Goal: Information Seeking & Learning: Learn about a topic

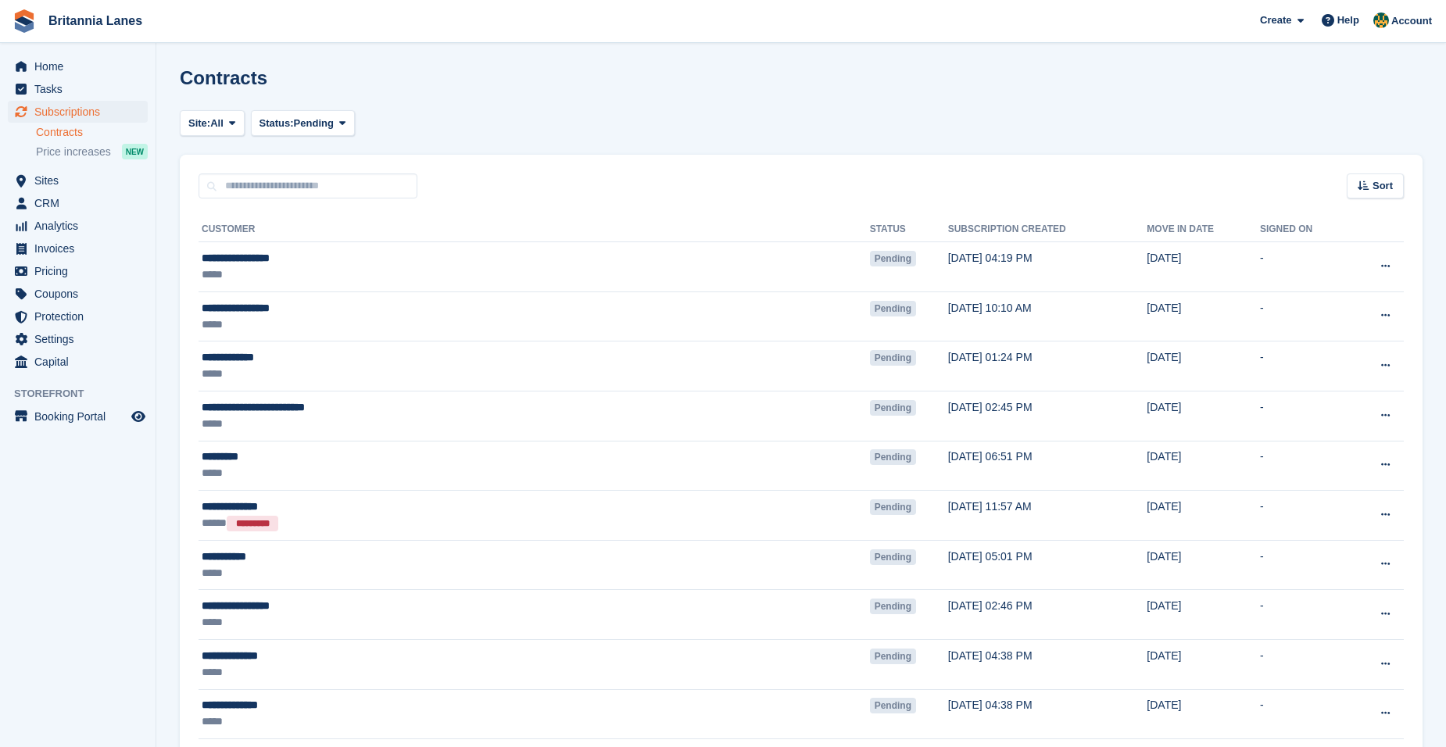
click at [101, 54] on div "Home Tasks Subscriptions Subscriptions Subscriptions Contracts Price increases …" at bounding box center [78, 211] width 156 height 324
click at [85, 63] on span "Home" at bounding box center [81, 66] width 94 height 22
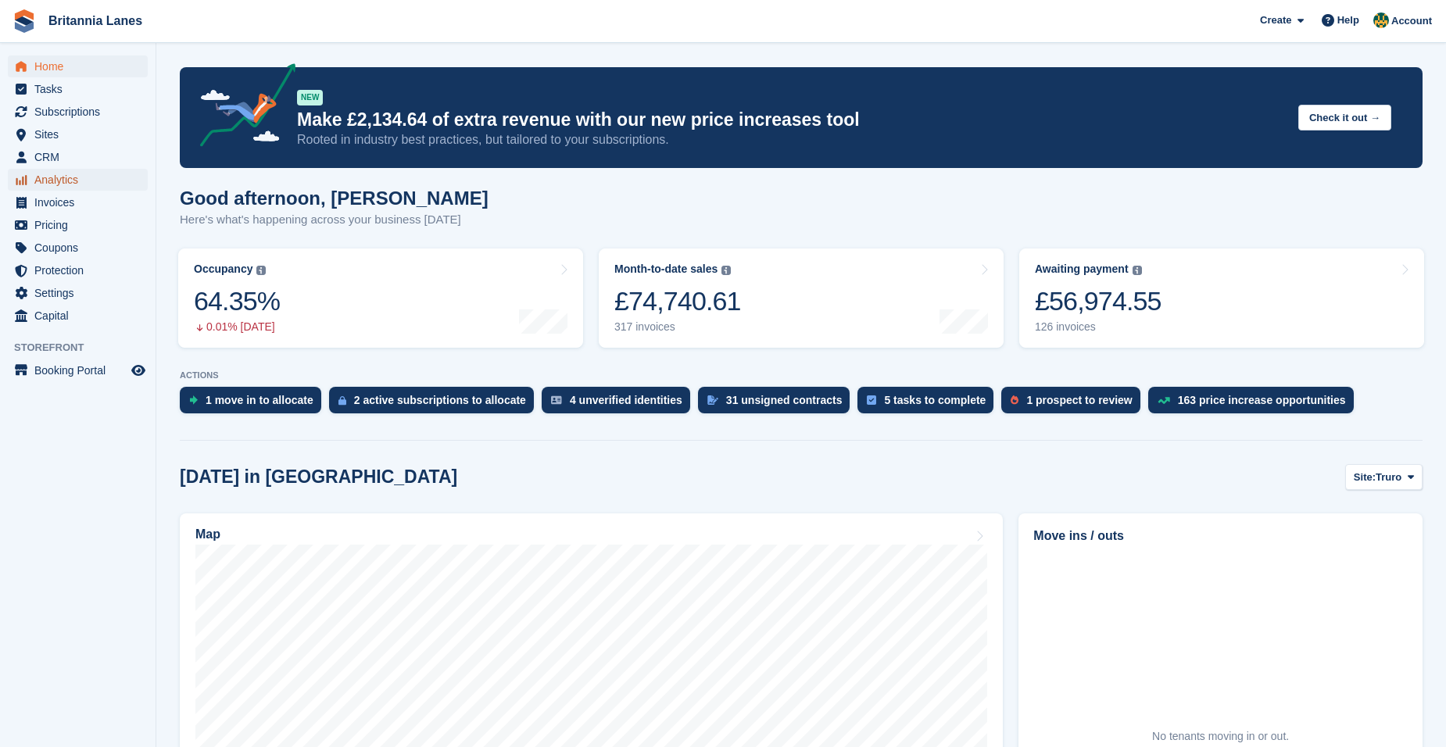
click at [76, 182] on span "Analytics" at bounding box center [81, 180] width 94 height 22
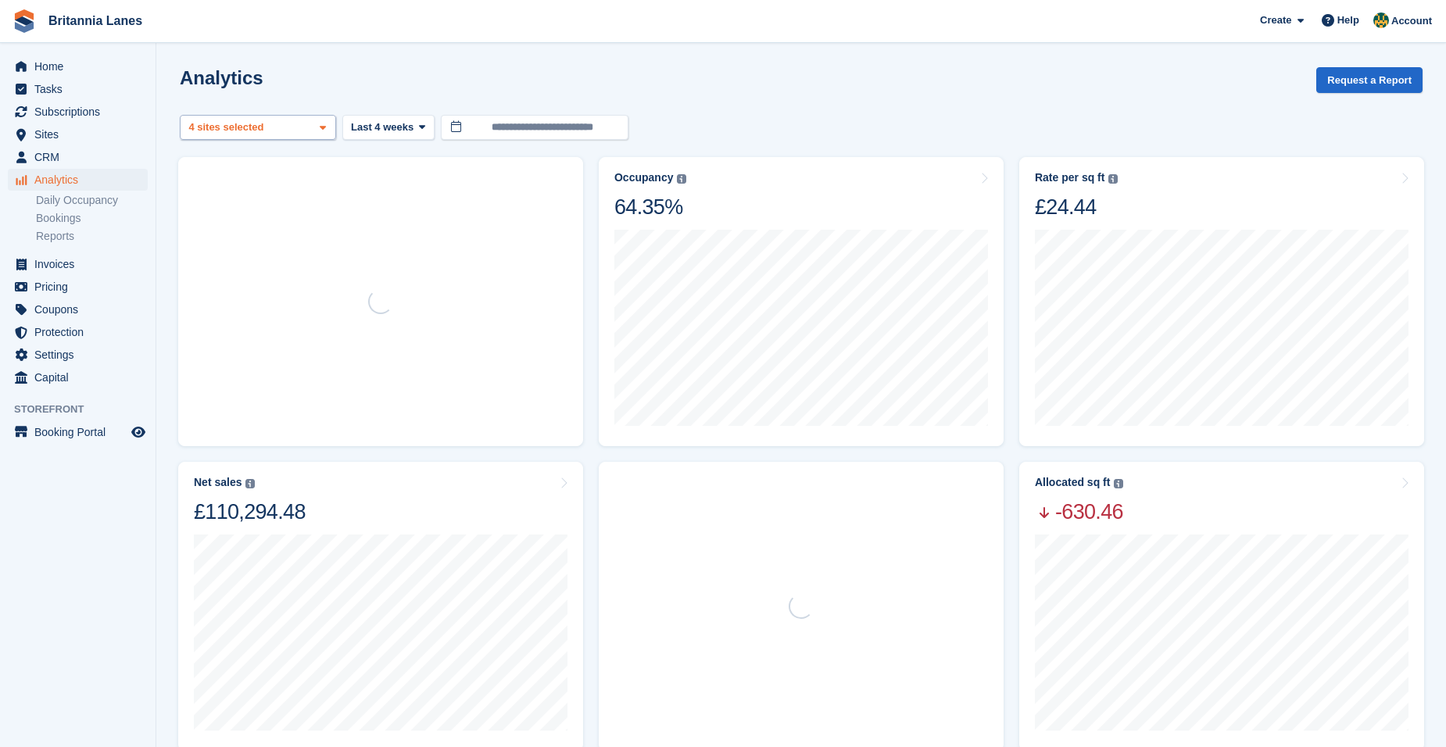
click at [260, 127] on div "4 sites selected" at bounding box center [228, 128] width 84 height 16
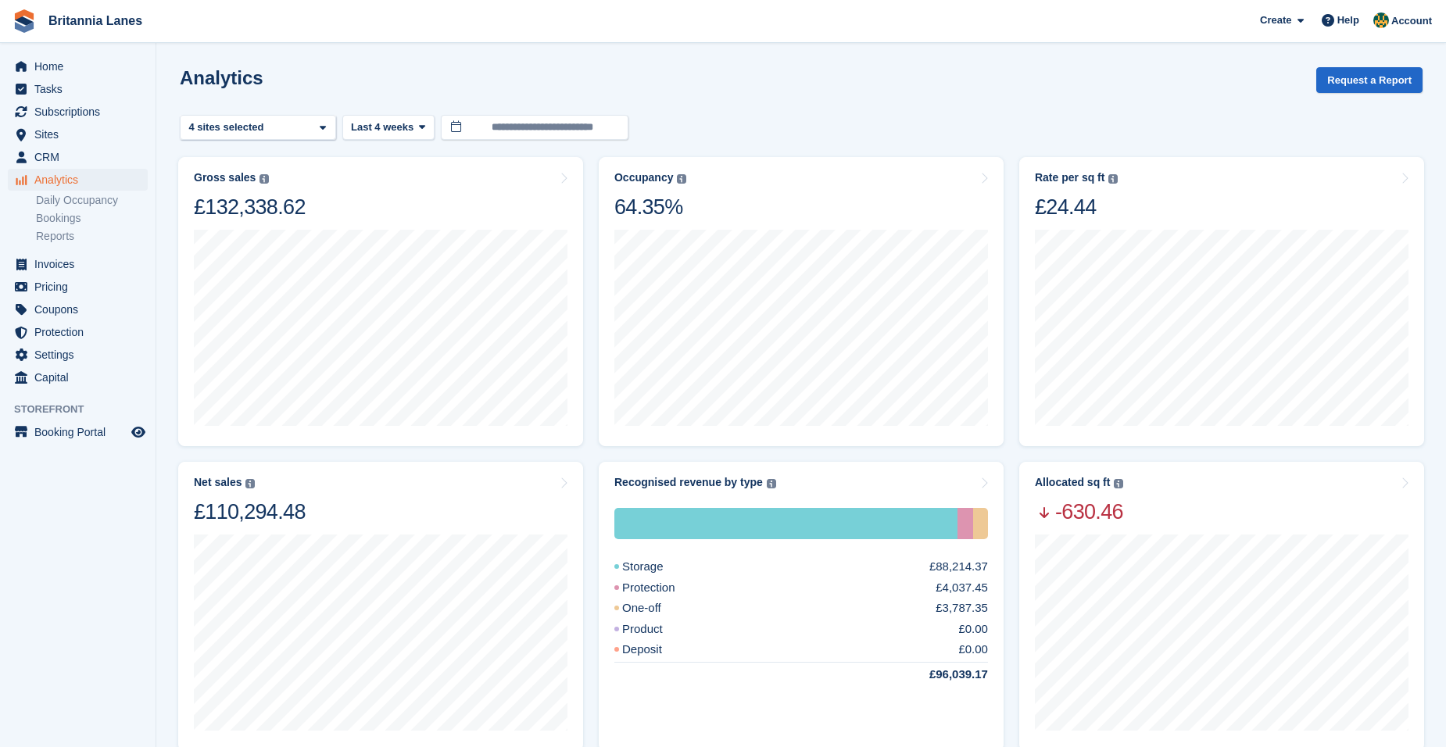
click at [810, 109] on div "Analytics Request a Report" at bounding box center [801, 89] width 1243 height 45
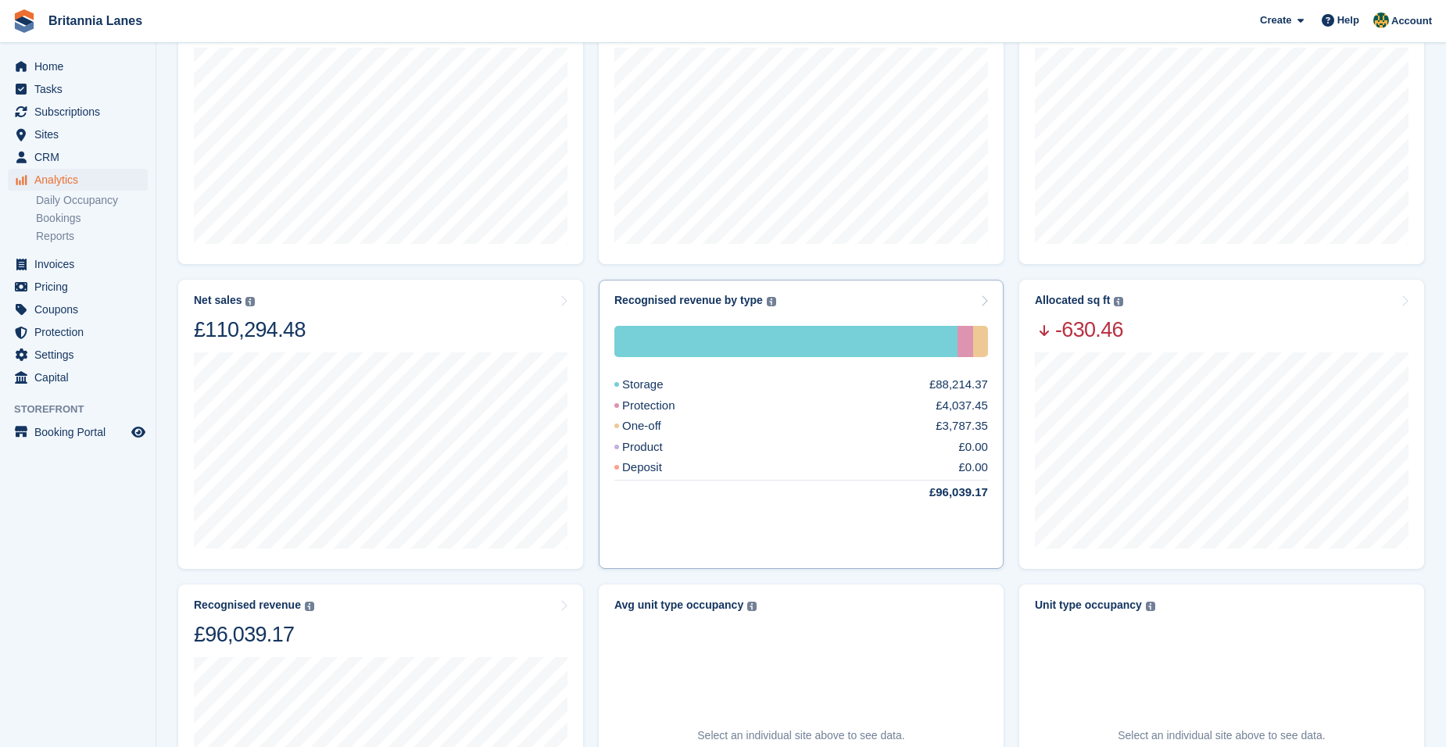
scroll to position [159, 0]
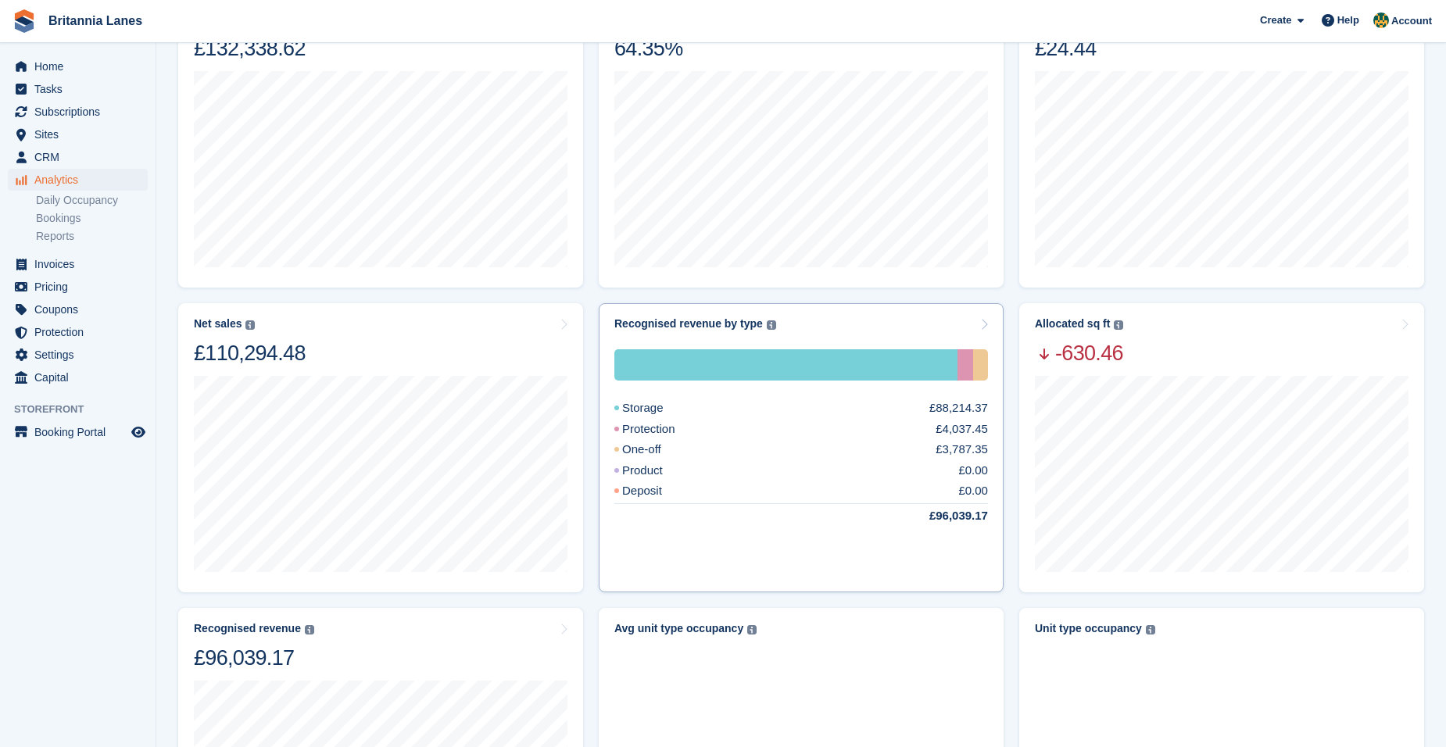
click at [824, 318] on div "Recognised revenue by type The sum of all finalised invoices, after discount an…" at bounding box center [801, 323] width 374 height 13
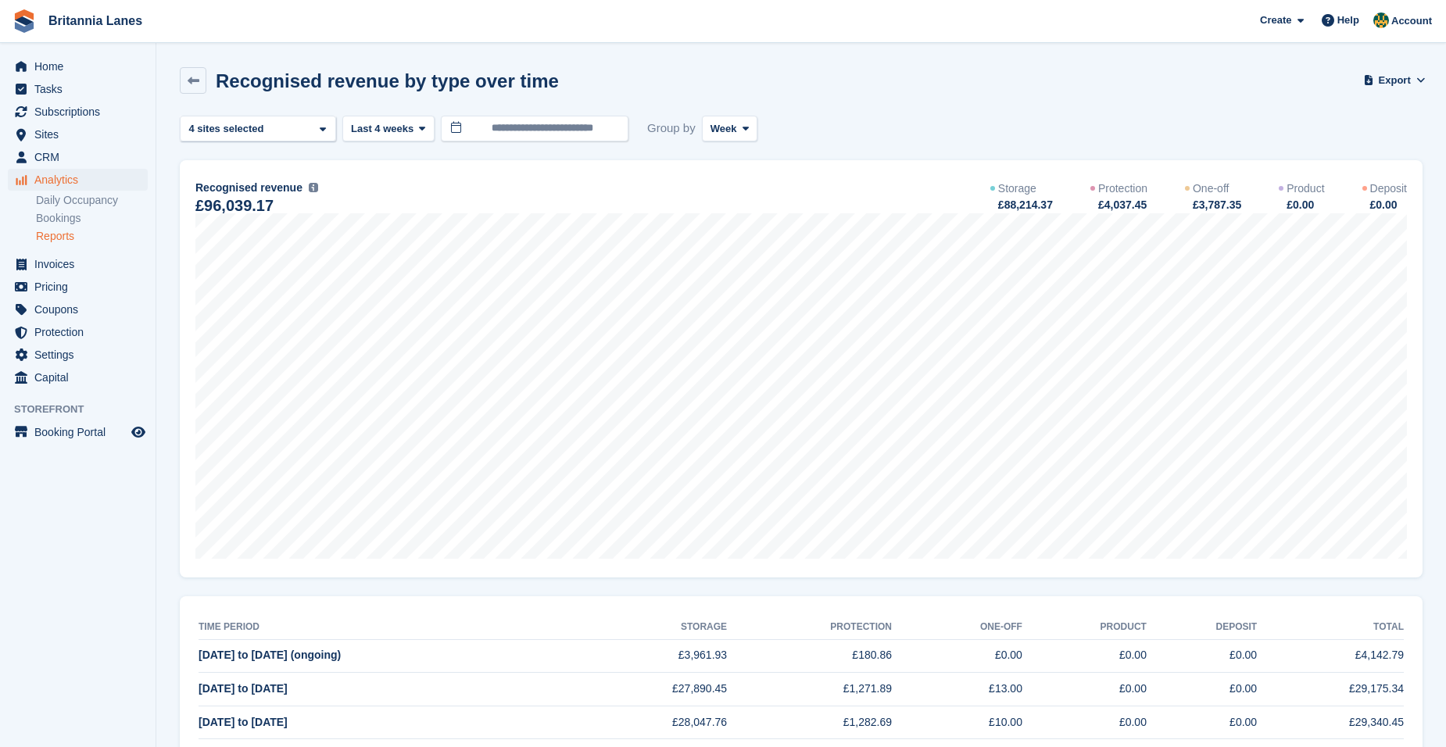
click at [753, 130] on div "**********" at bounding box center [801, 129] width 1243 height 26
click at [721, 133] on span "Week" at bounding box center [723, 129] width 27 height 16
click at [726, 213] on link "Month" at bounding box center [777, 222] width 136 height 28
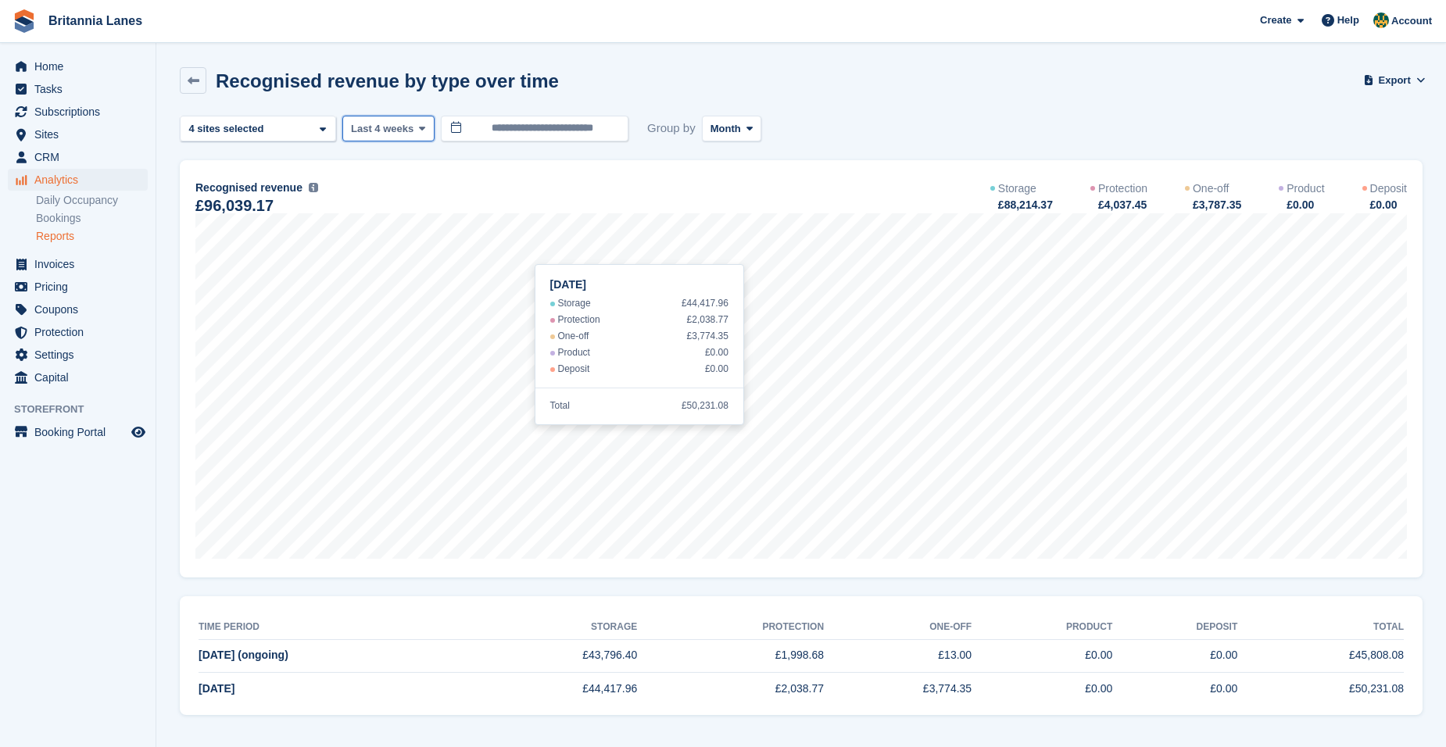
click at [405, 123] on span "Last 4 weeks" at bounding box center [382, 129] width 63 height 16
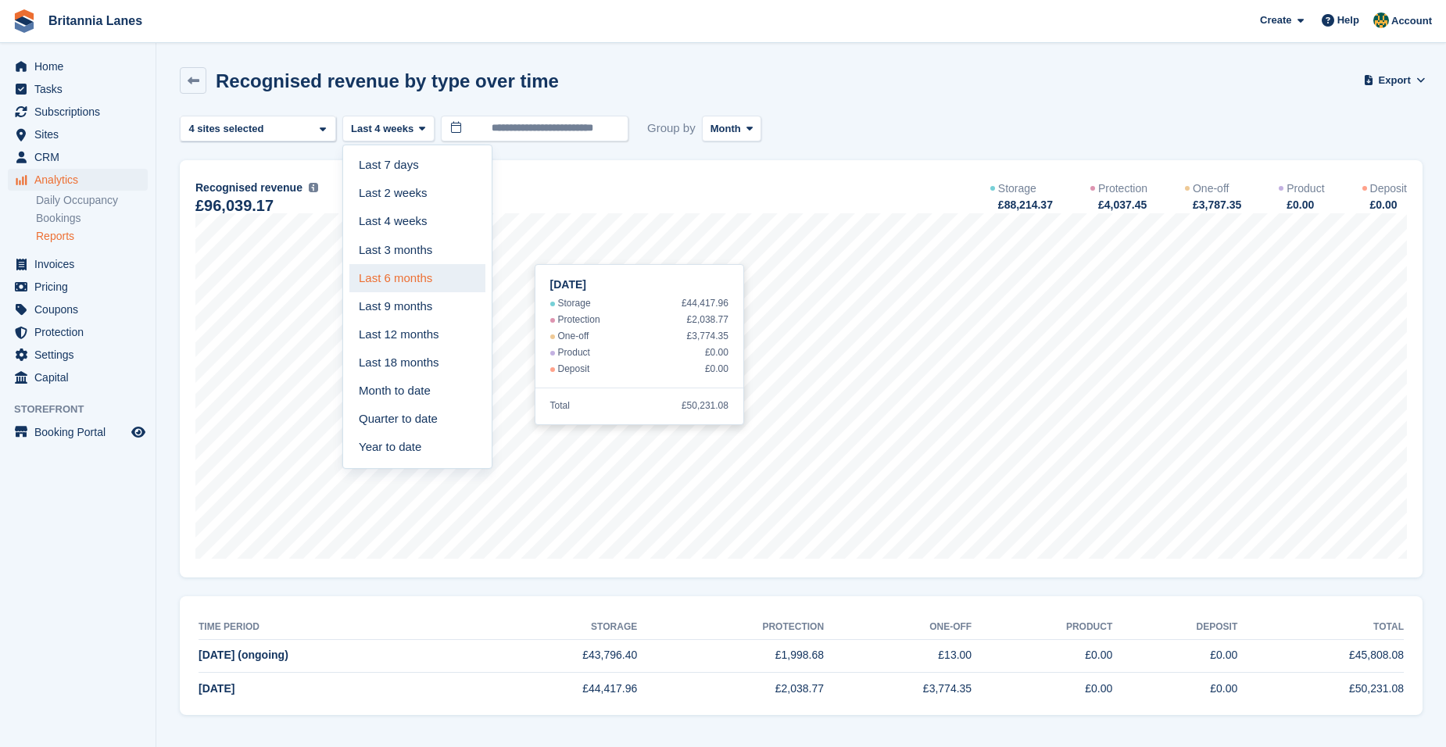
click at [399, 288] on link "Last 6 months" at bounding box center [417, 278] width 136 height 28
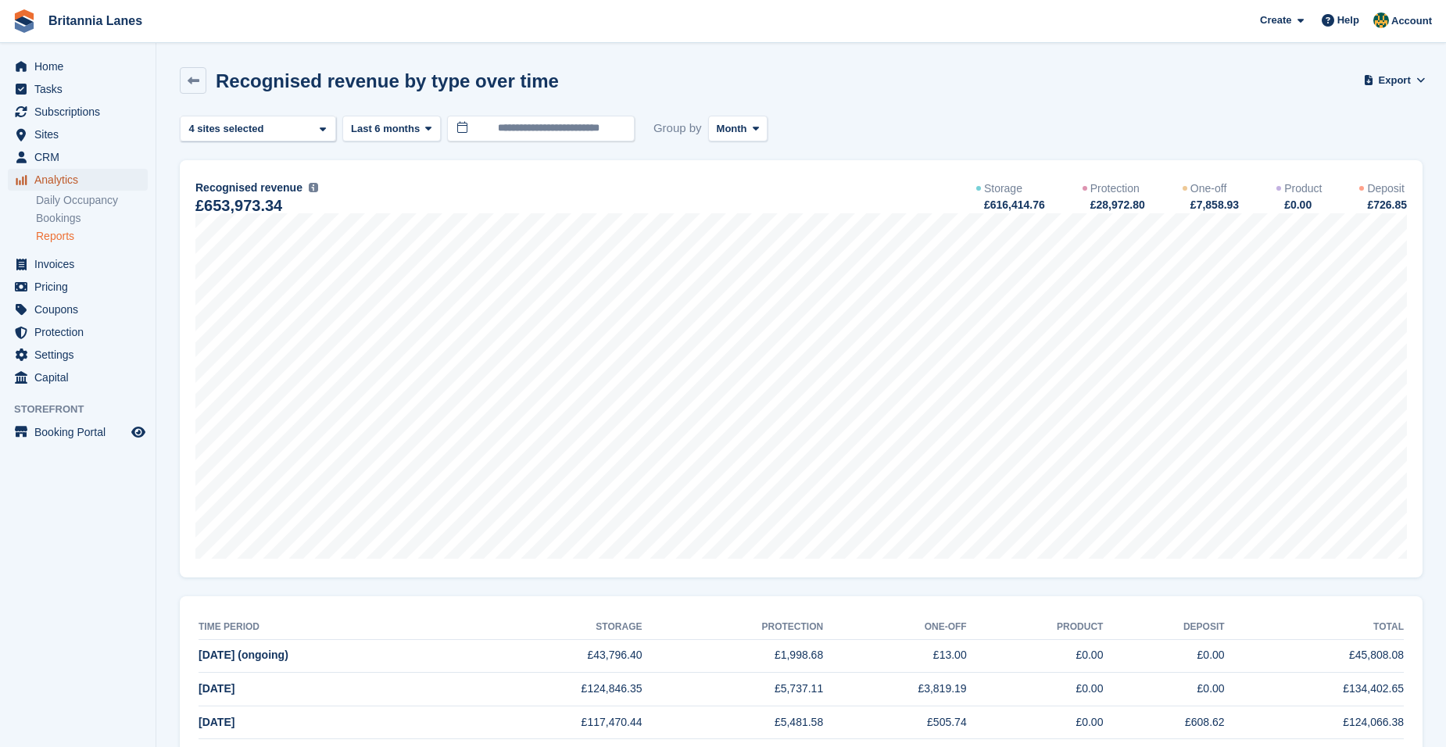
click at [62, 184] on span "Analytics" at bounding box center [81, 180] width 94 height 22
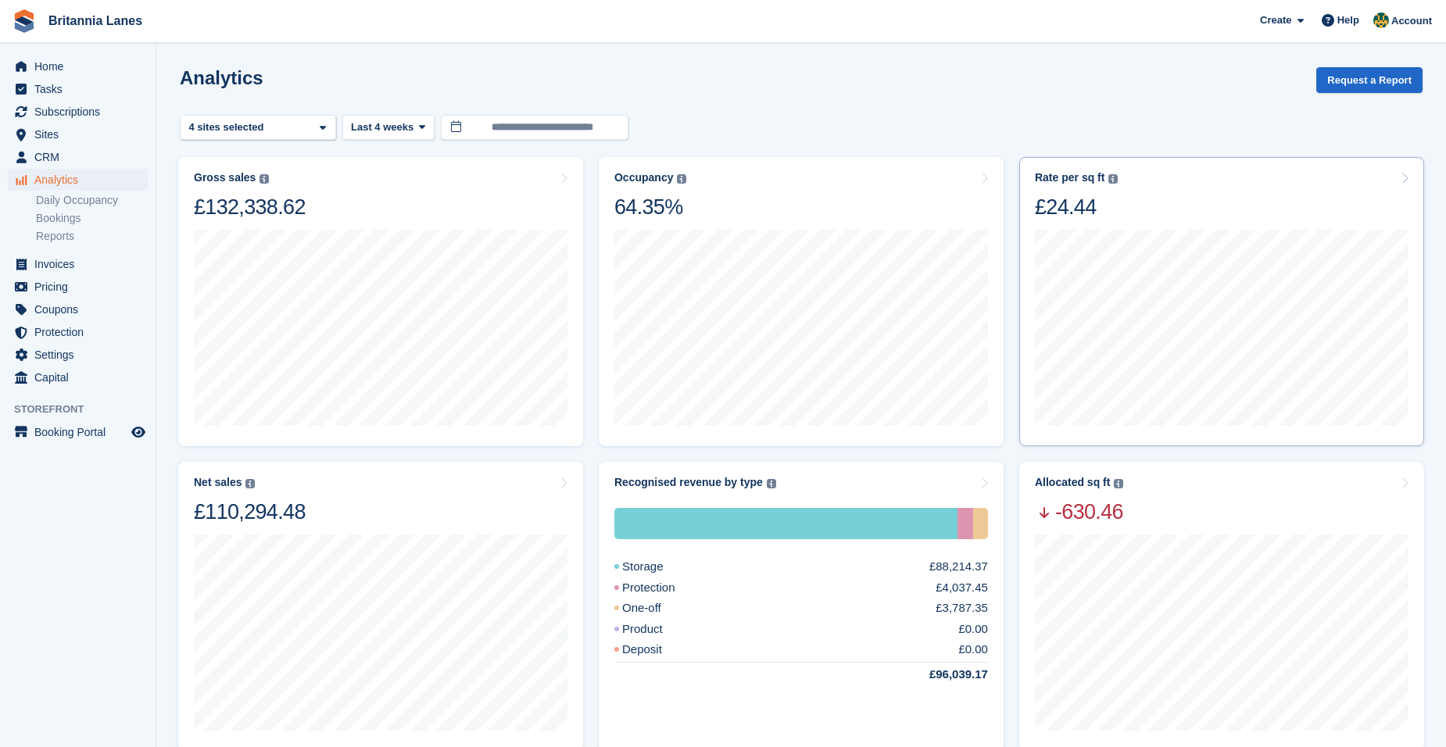
click at [1317, 226] on div "25 Jul Rate per sq ft £24.91" at bounding box center [1222, 326] width 374 height 212
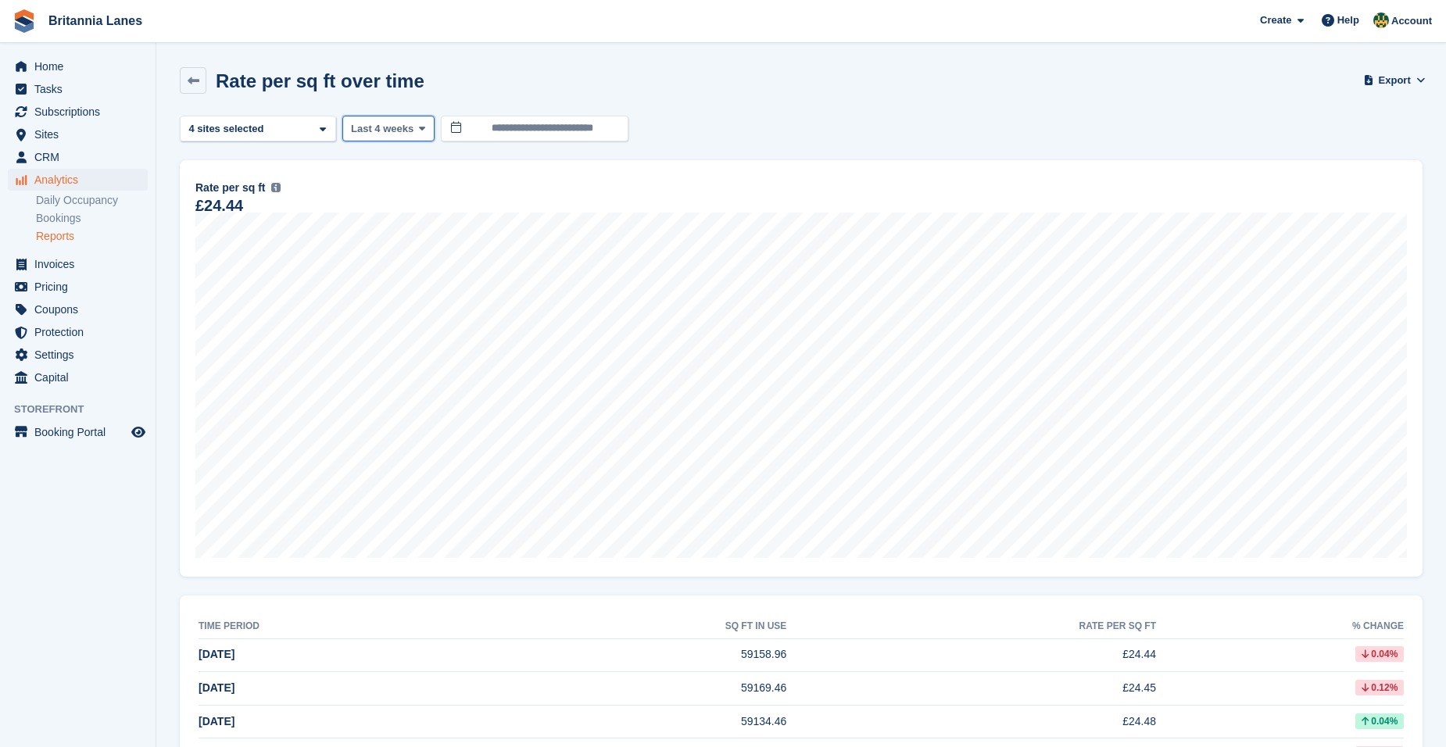
click at [367, 124] on span "Last 4 weeks" at bounding box center [382, 129] width 63 height 16
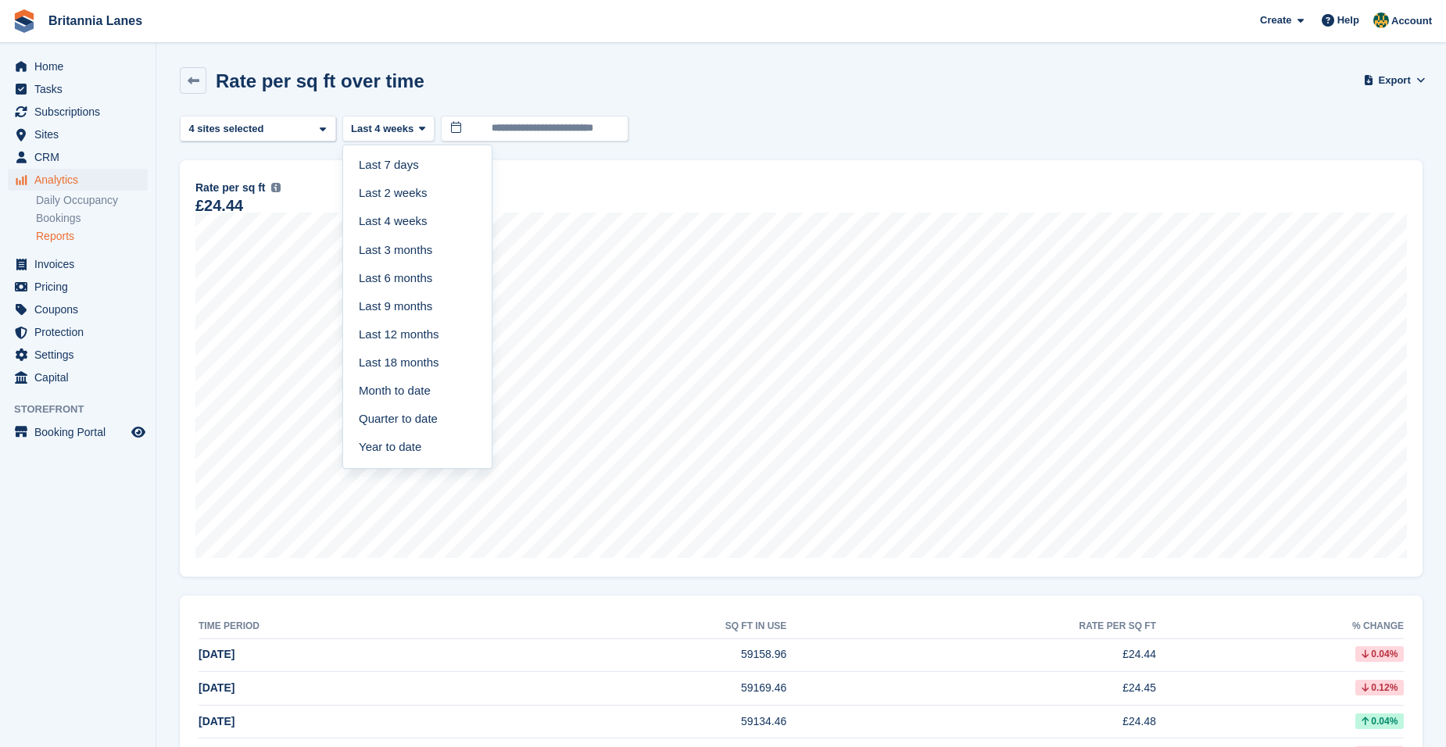
click at [785, 91] on div "Rate per sq ft over time Export Export rate per sq ft over time metrics Export …" at bounding box center [801, 89] width 1243 height 45
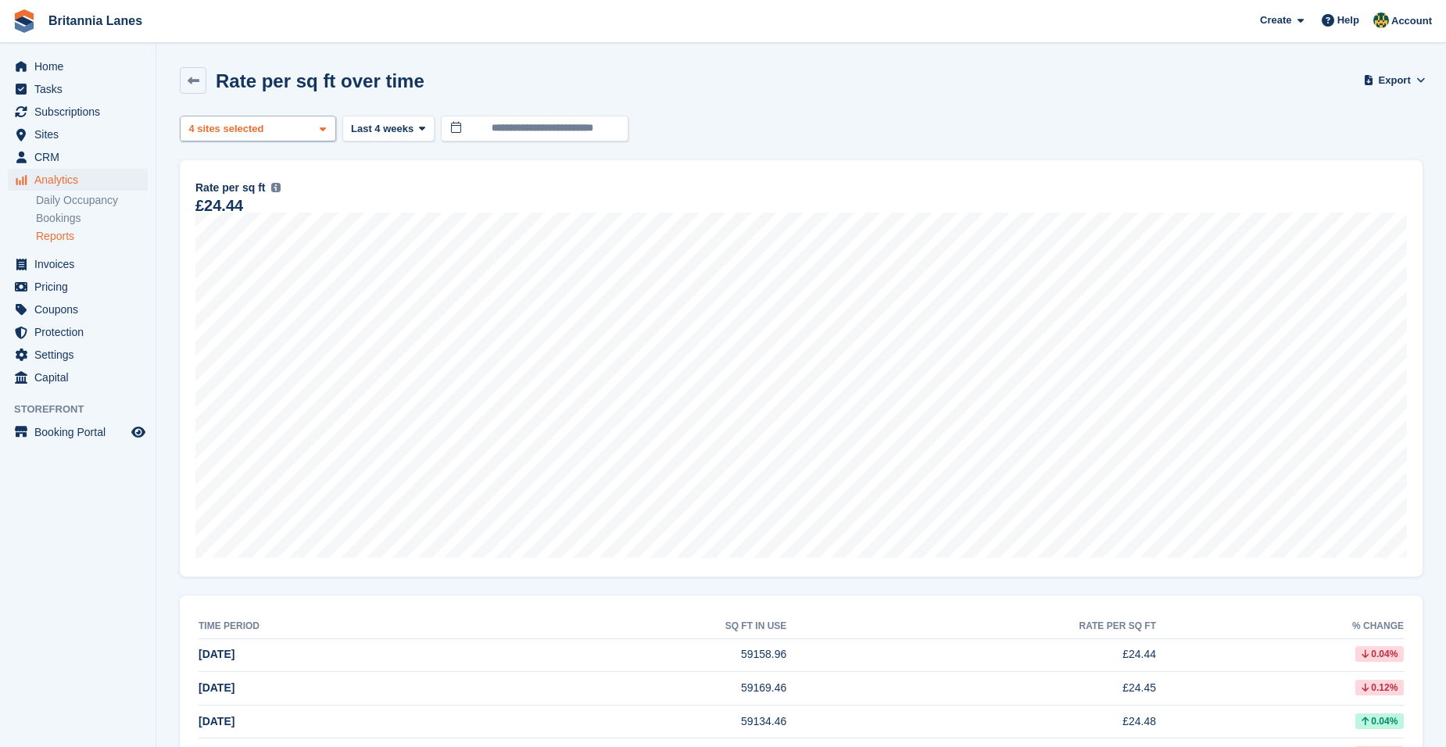
click at [220, 129] on div "4 sites selected" at bounding box center [228, 129] width 84 height 16
click at [228, 228] on div "Falmouth" at bounding box center [258, 228] width 142 height 26
click at [228, 249] on div "[GEOGRAPHIC_DATA]" at bounding box center [258, 262] width 142 height 43
click at [228, 284] on div "Hayle" at bounding box center [258, 297] width 142 height 26
select select "****"
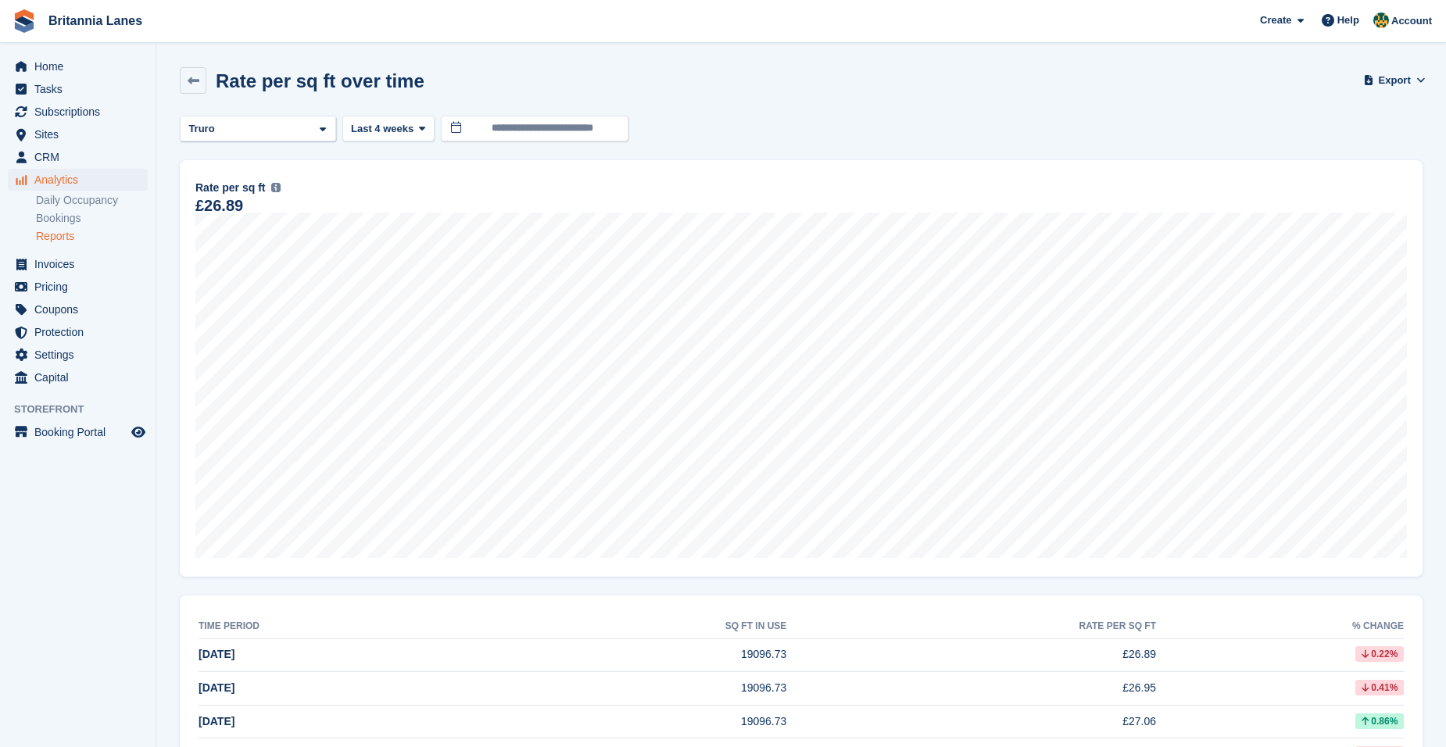
click at [858, 123] on div "**********" at bounding box center [801, 129] width 1243 height 26
click at [254, 133] on div "Truro" at bounding box center [258, 129] width 156 height 26
click at [247, 219] on div "Falmouth" at bounding box center [258, 228] width 142 height 26
click at [242, 203] on div "Truro" at bounding box center [258, 202] width 142 height 26
select select "***"
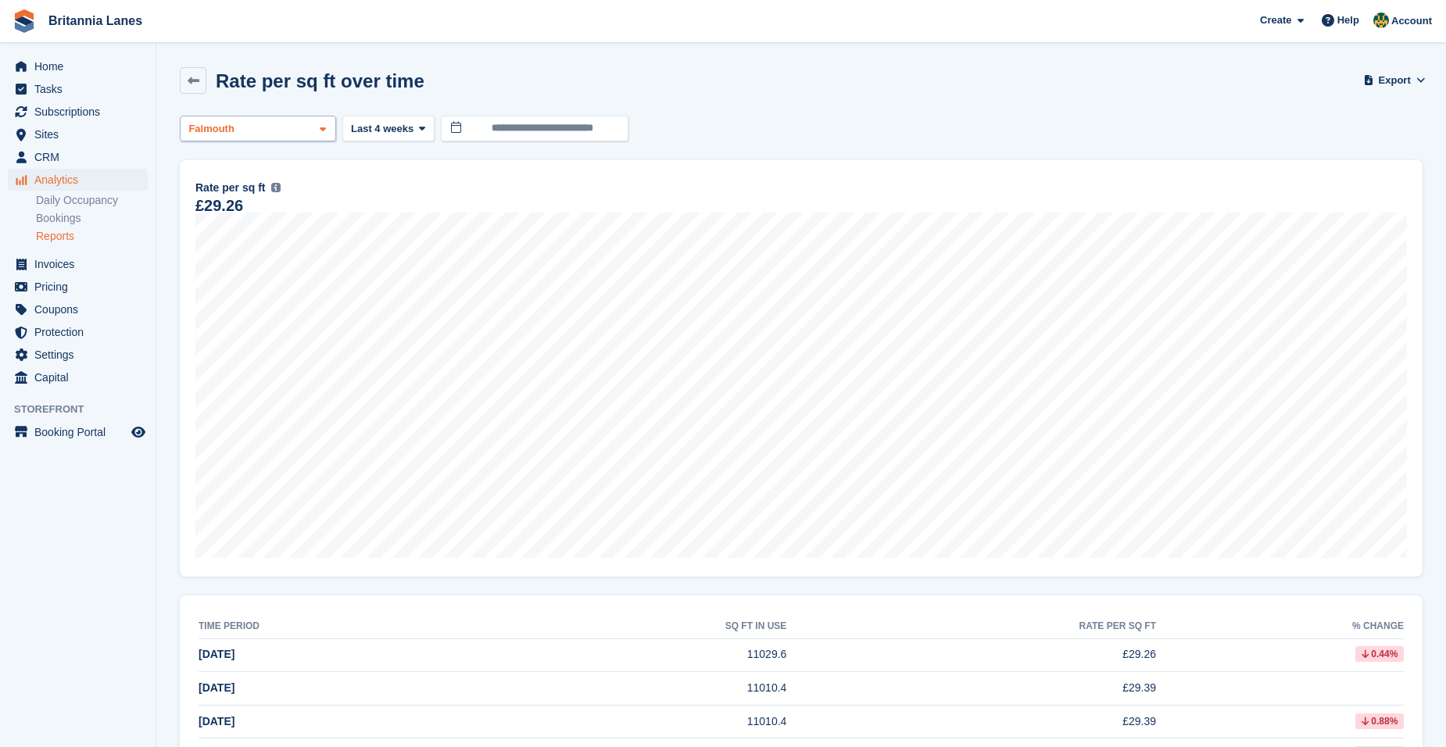
click at [299, 134] on div "Falmouth" at bounding box center [258, 129] width 156 height 26
click at [239, 235] on div "Falmouth" at bounding box center [258, 228] width 142 height 26
click at [239, 284] on div "Hayle" at bounding box center [258, 297] width 142 height 26
select select "****"
click at [270, 126] on div "Hayle" at bounding box center [258, 129] width 156 height 26
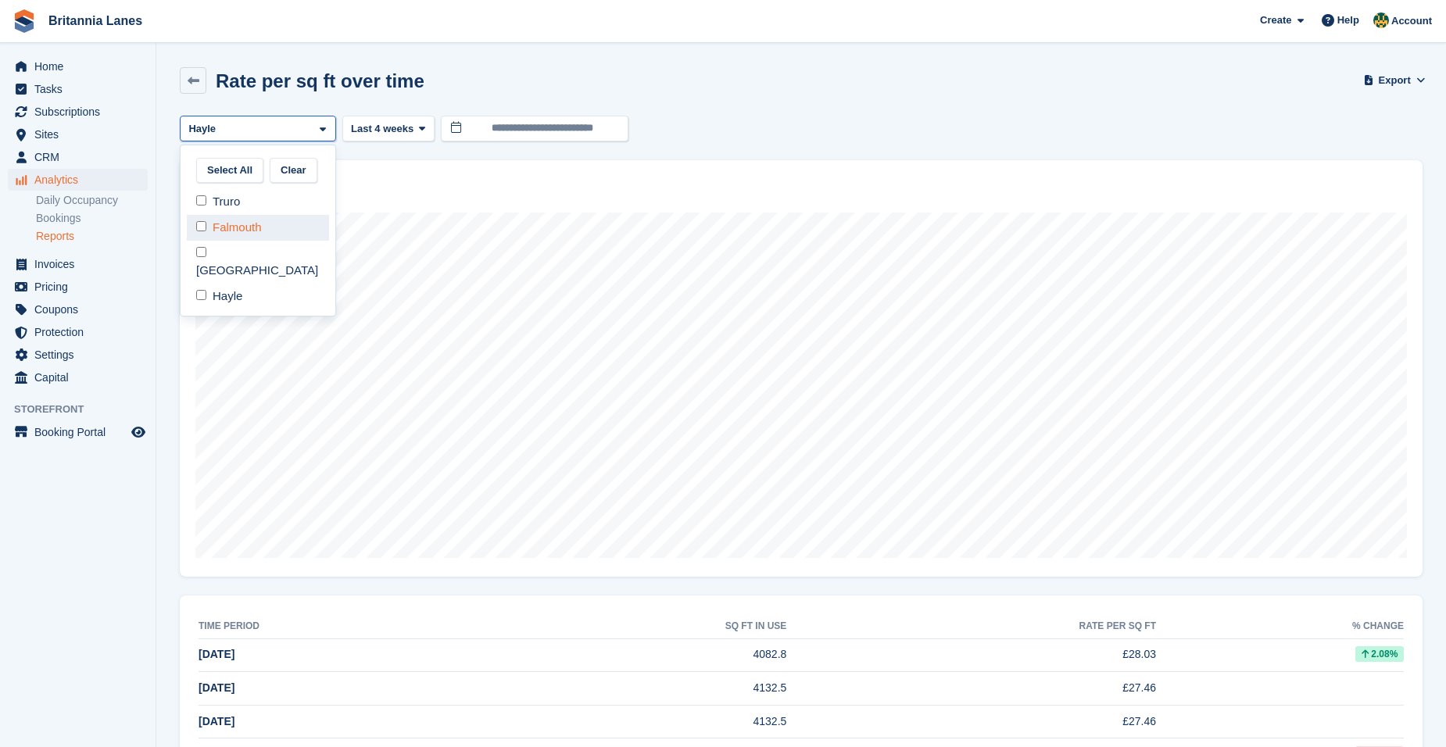
click at [254, 235] on div "Falmouth" at bounding box center [258, 228] width 142 height 26
select select "****"
click at [226, 292] on div "Select All Clear Truro Falmouth Exeter Hayle" at bounding box center [258, 231] width 156 height 173
click at [235, 281] on turbo-frame "Rate per sq ft over time Export Export rate per sq ft over time metrics Export …" at bounding box center [801, 723] width 1243 height 1313
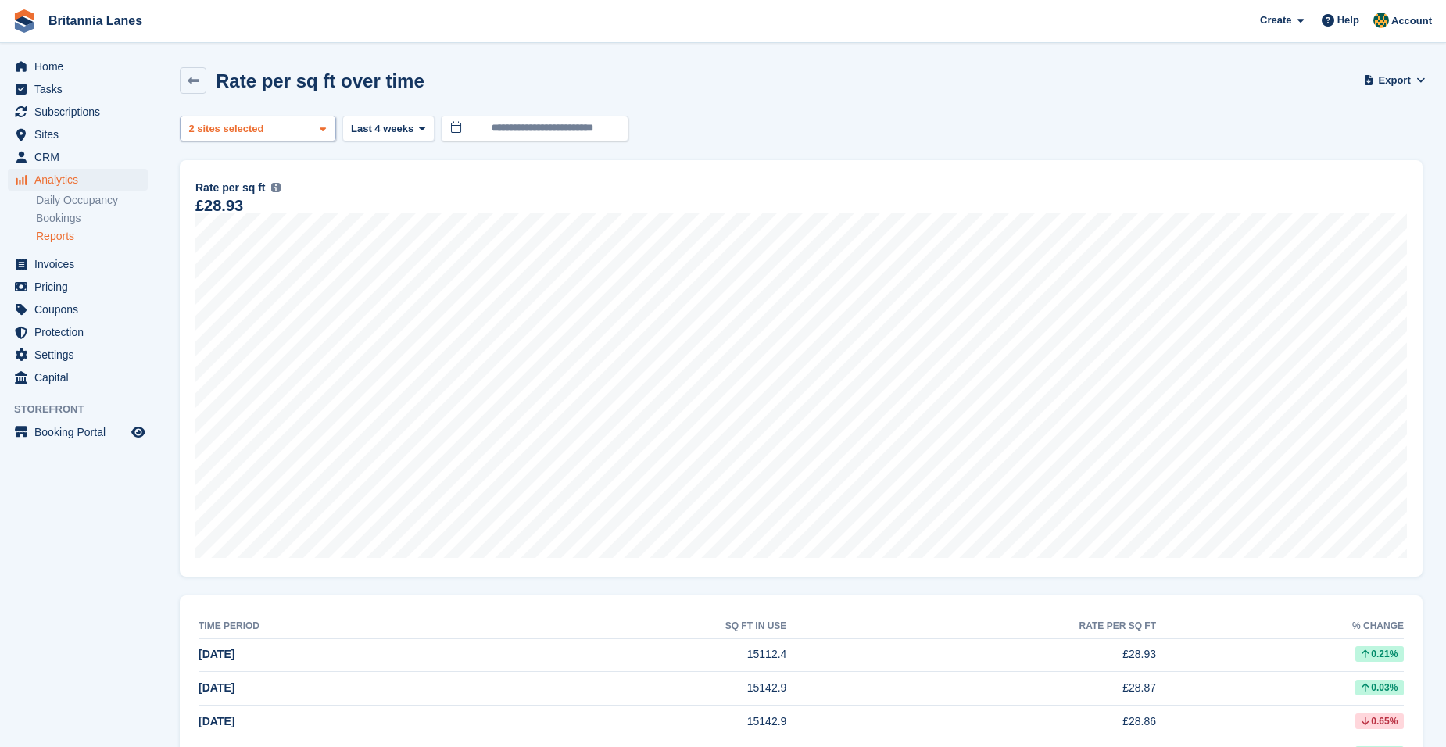
click at [232, 119] on div "Falmouth 2 sites selected" at bounding box center [258, 129] width 156 height 26
click at [227, 284] on div "Hayle" at bounding box center [258, 297] width 142 height 26
select select "***"
click at [890, 123] on div "**********" at bounding box center [801, 129] width 1243 height 26
click at [93, 182] on span "Analytics" at bounding box center [81, 180] width 94 height 22
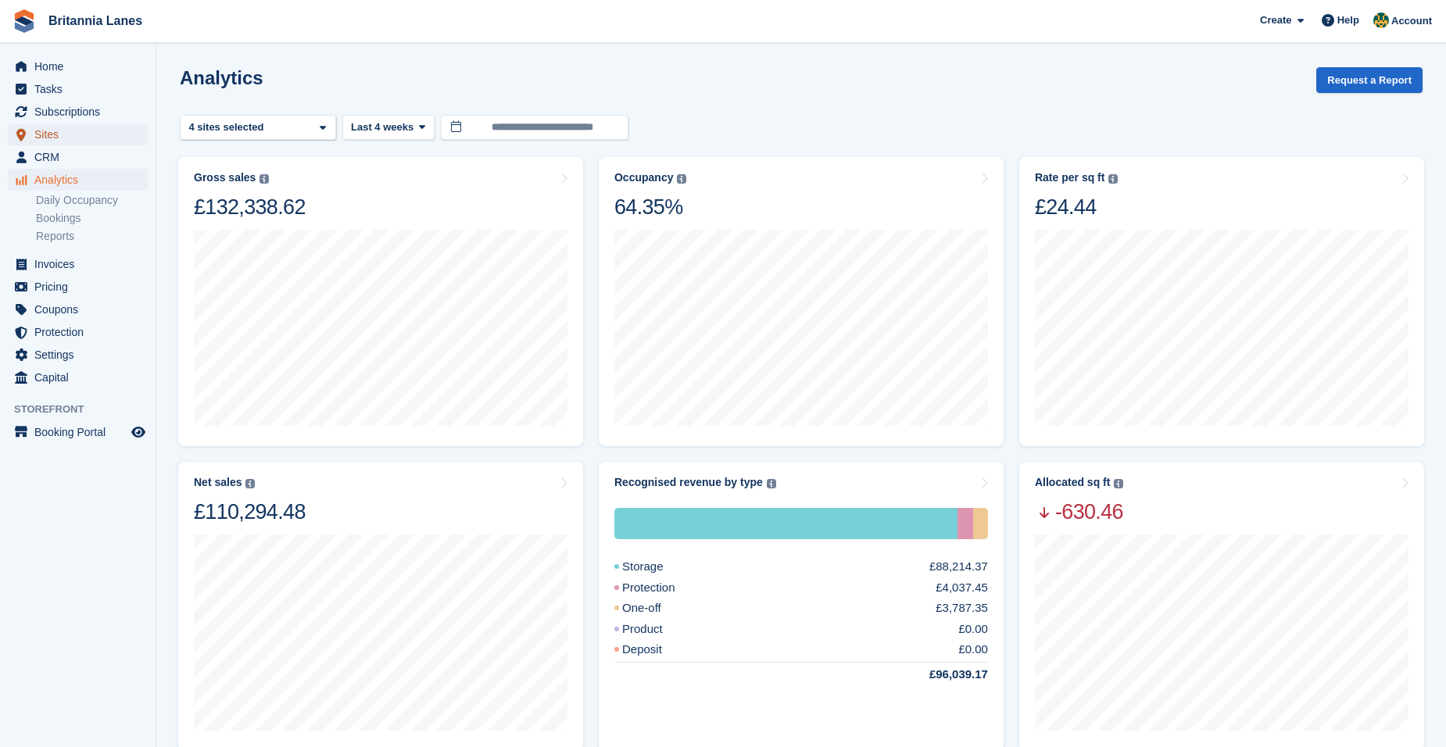
click at [72, 128] on span "Sites" at bounding box center [81, 134] width 94 height 22
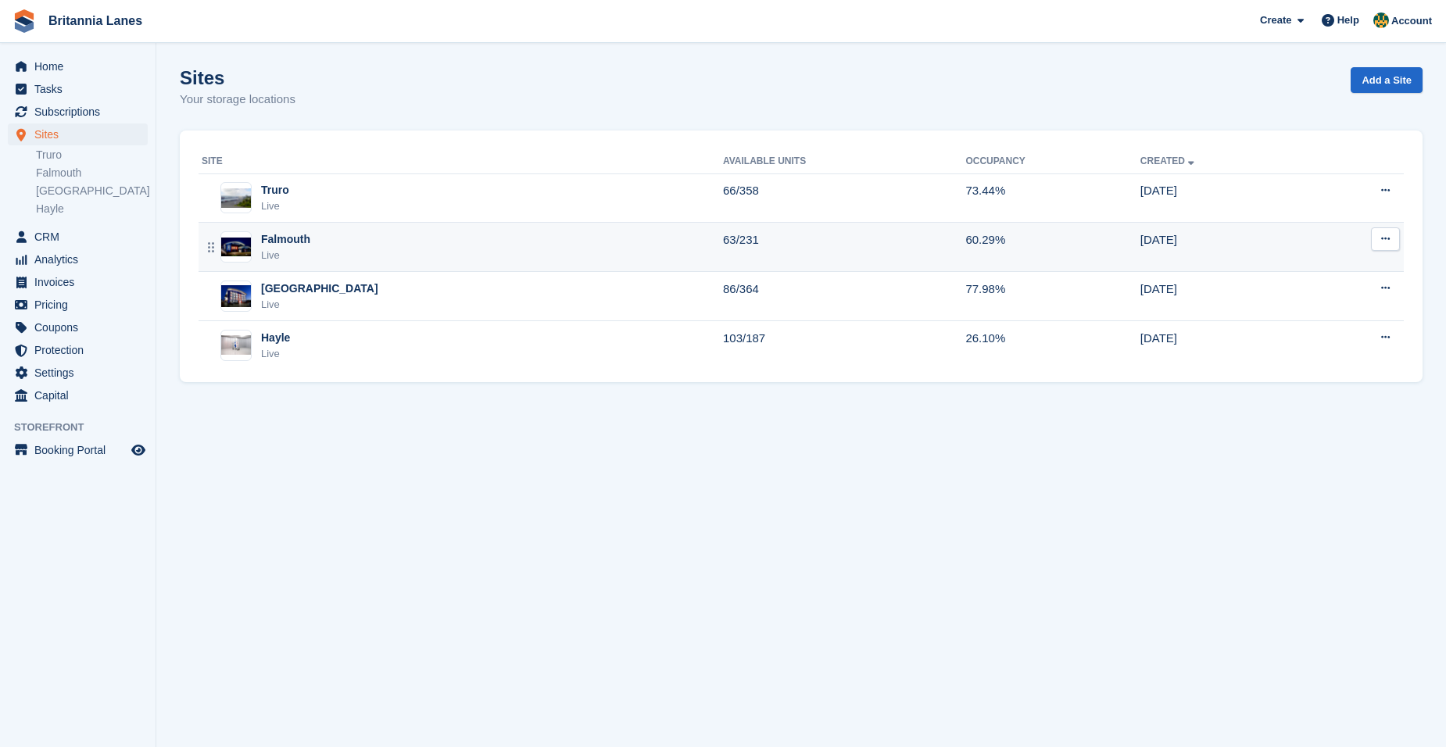
click at [502, 256] on div "Falmouth Live" at bounding box center [462, 247] width 521 height 32
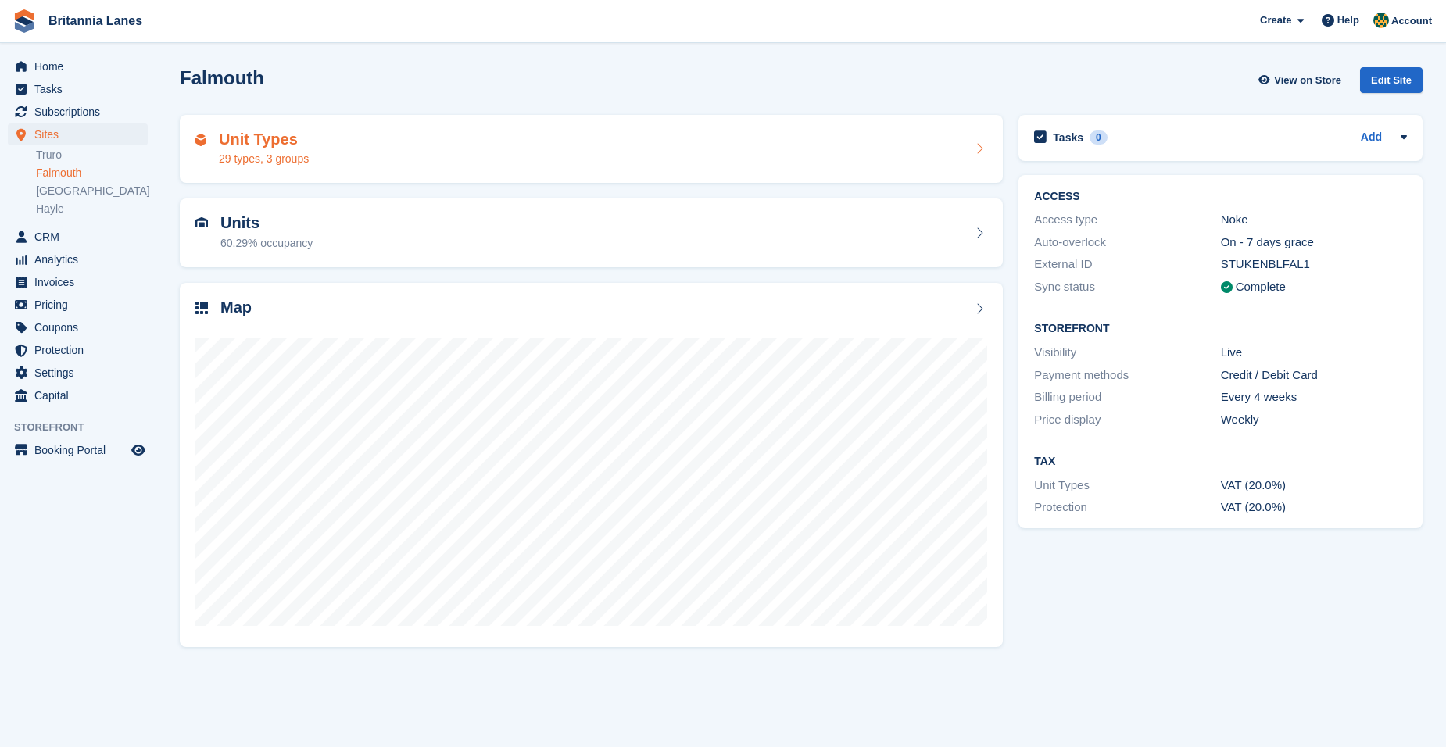
click at [385, 153] on div "Unit Types 29 types, 3 groups" at bounding box center [591, 150] width 792 height 38
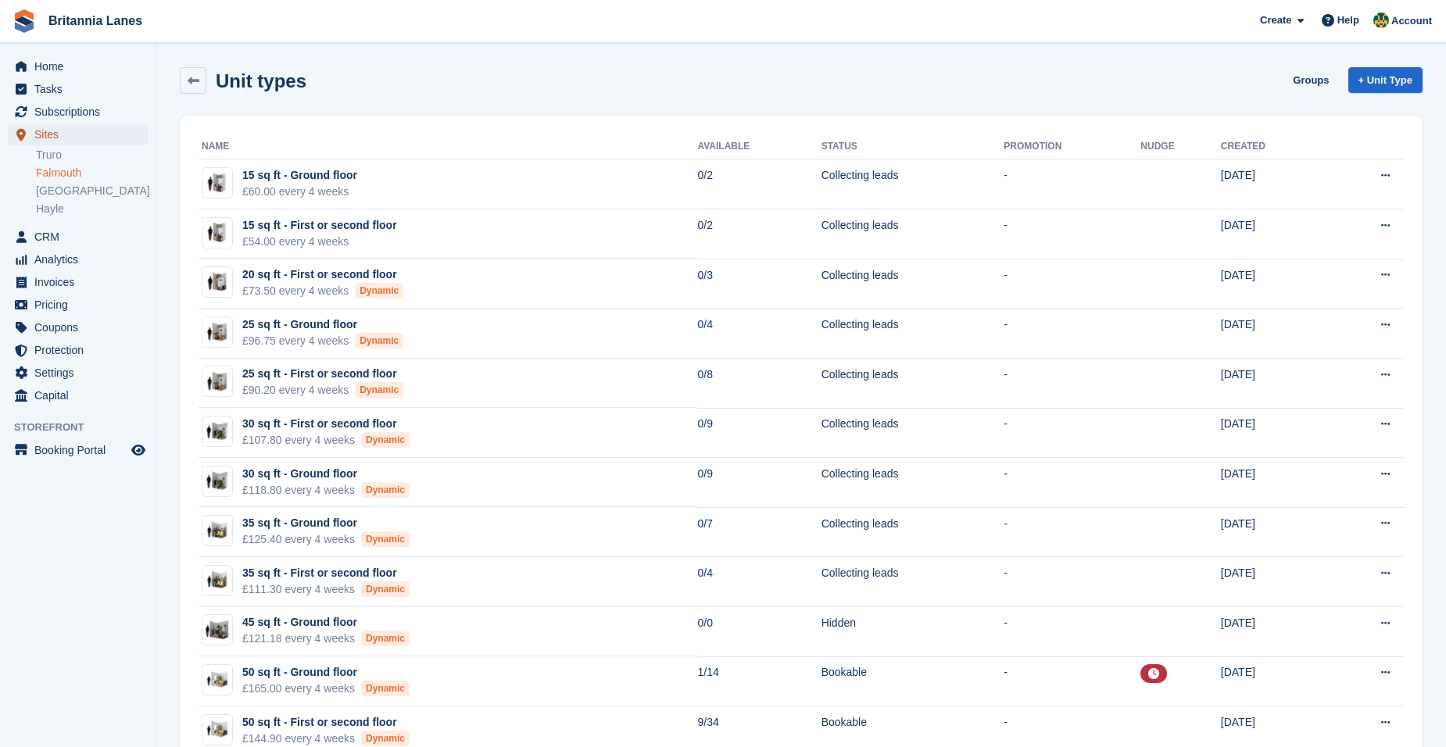
click at [60, 133] on span "Sites" at bounding box center [81, 134] width 94 height 22
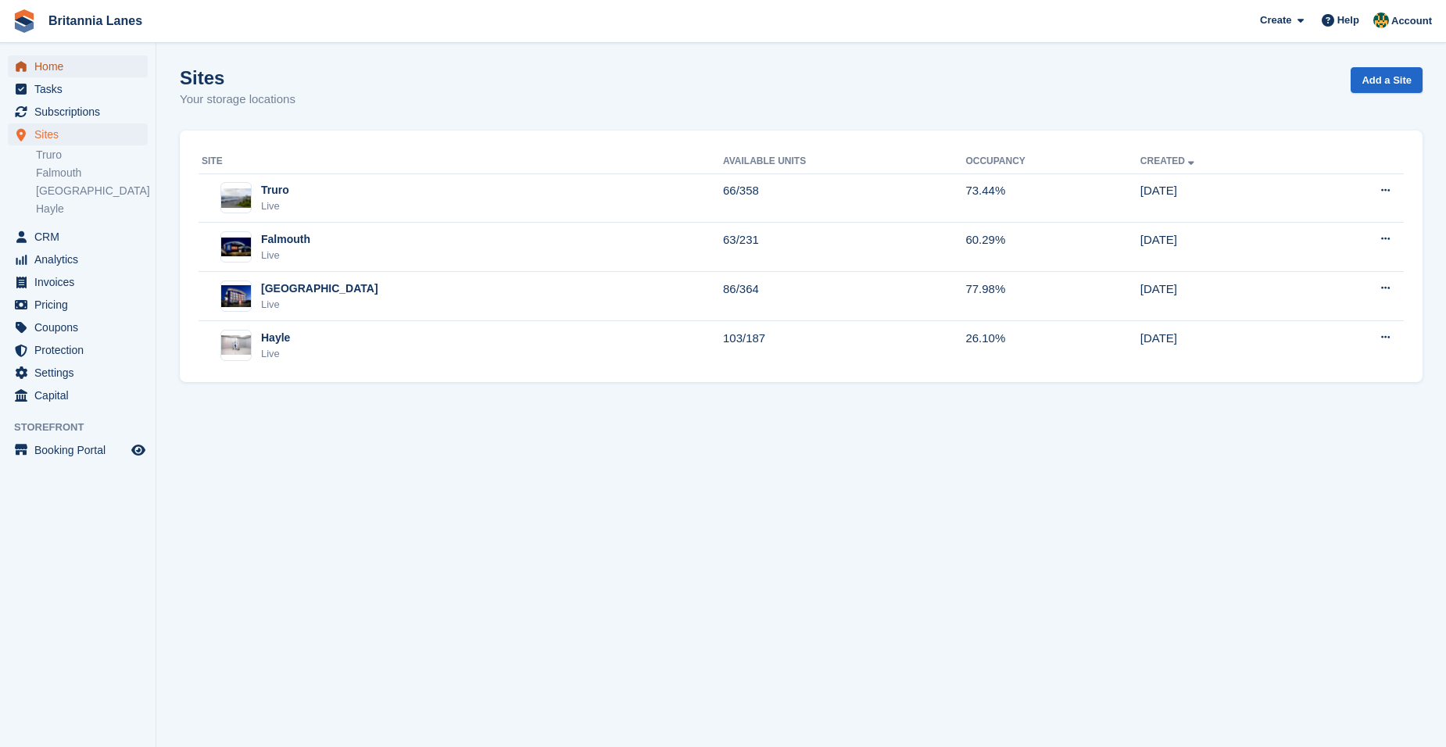
click at [77, 60] on span "Home" at bounding box center [81, 66] width 94 height 22
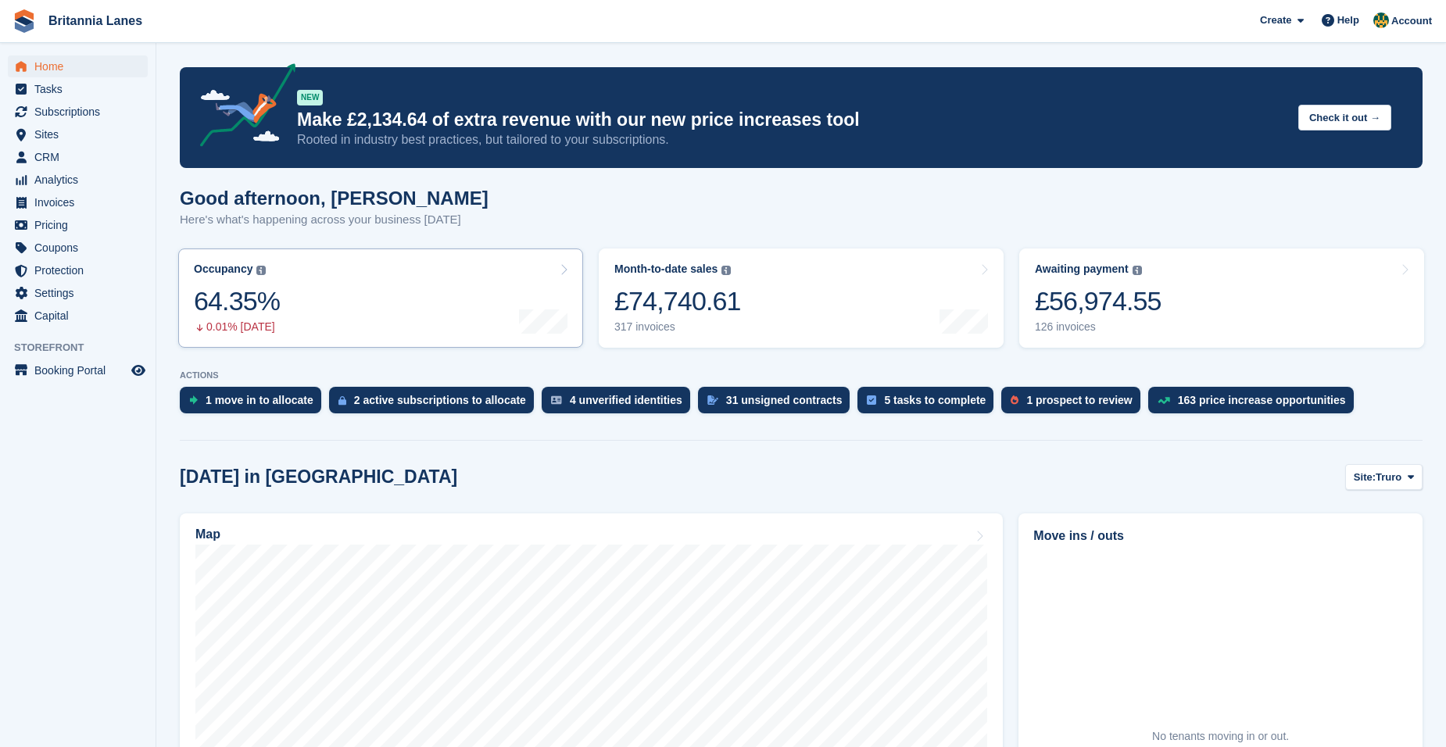
click at [313, 299] on link "Occupancy The percentage of all currently allocated units in terms of area. Inc…" at bounding box center [380, 298] width 405 height 99
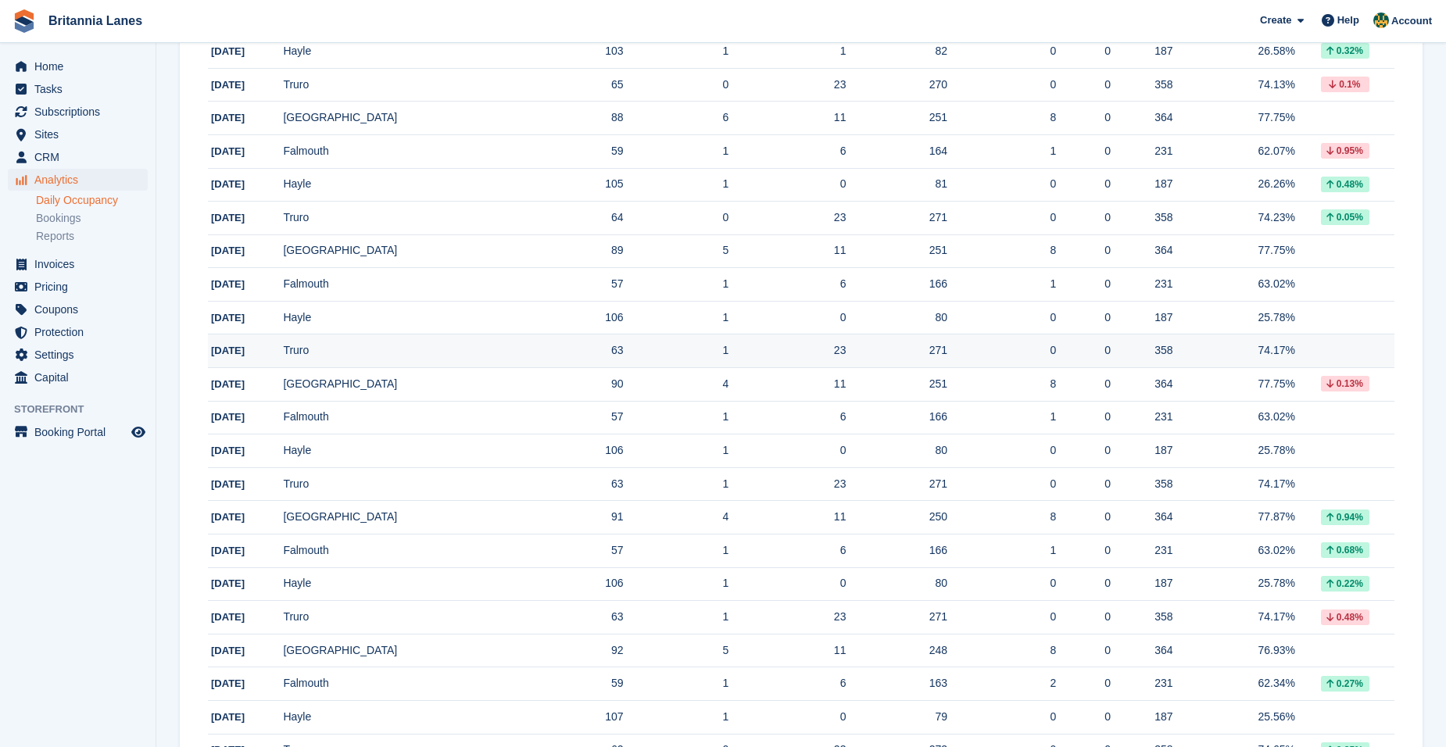
scroll to position [1343, 0]
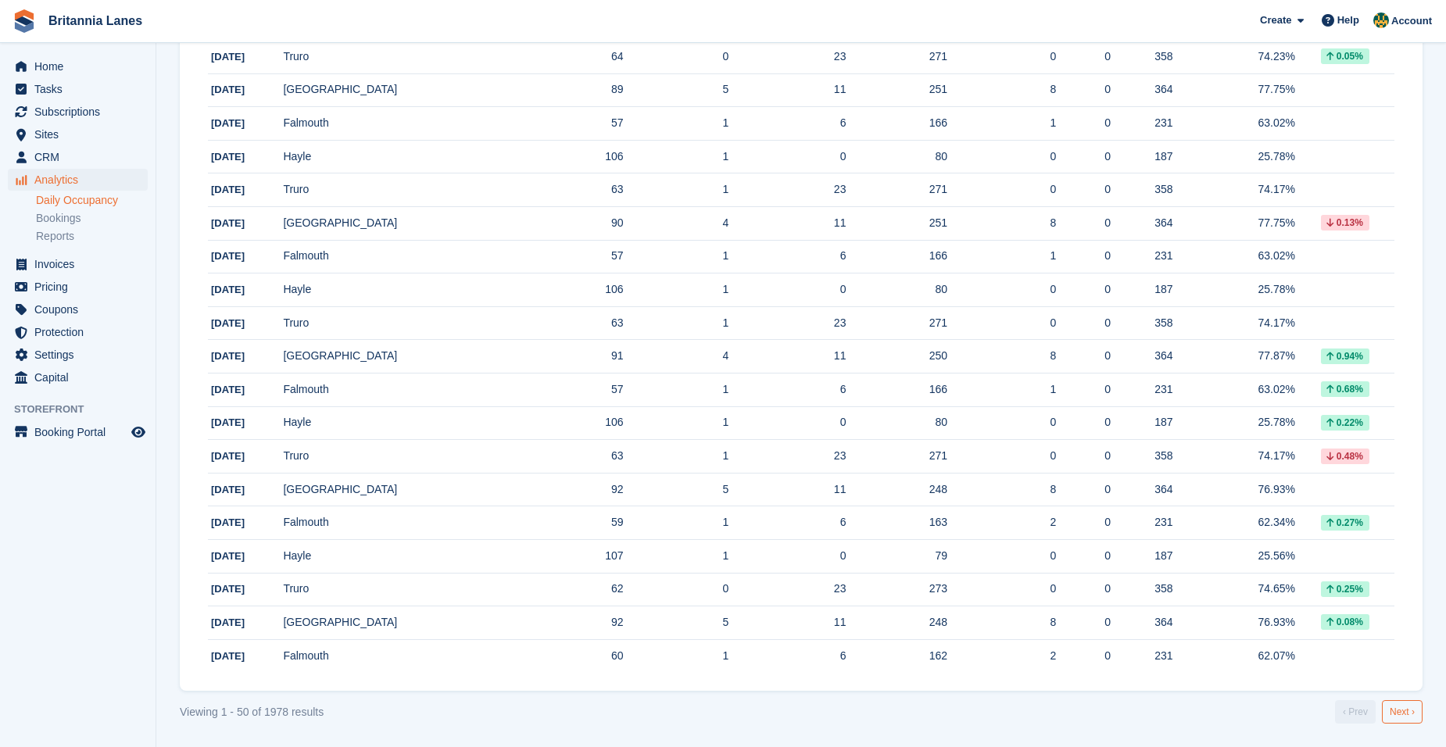
click at [1411, 710] on link "Next ›" at bounding box center [1402, 711] width 41 height 23
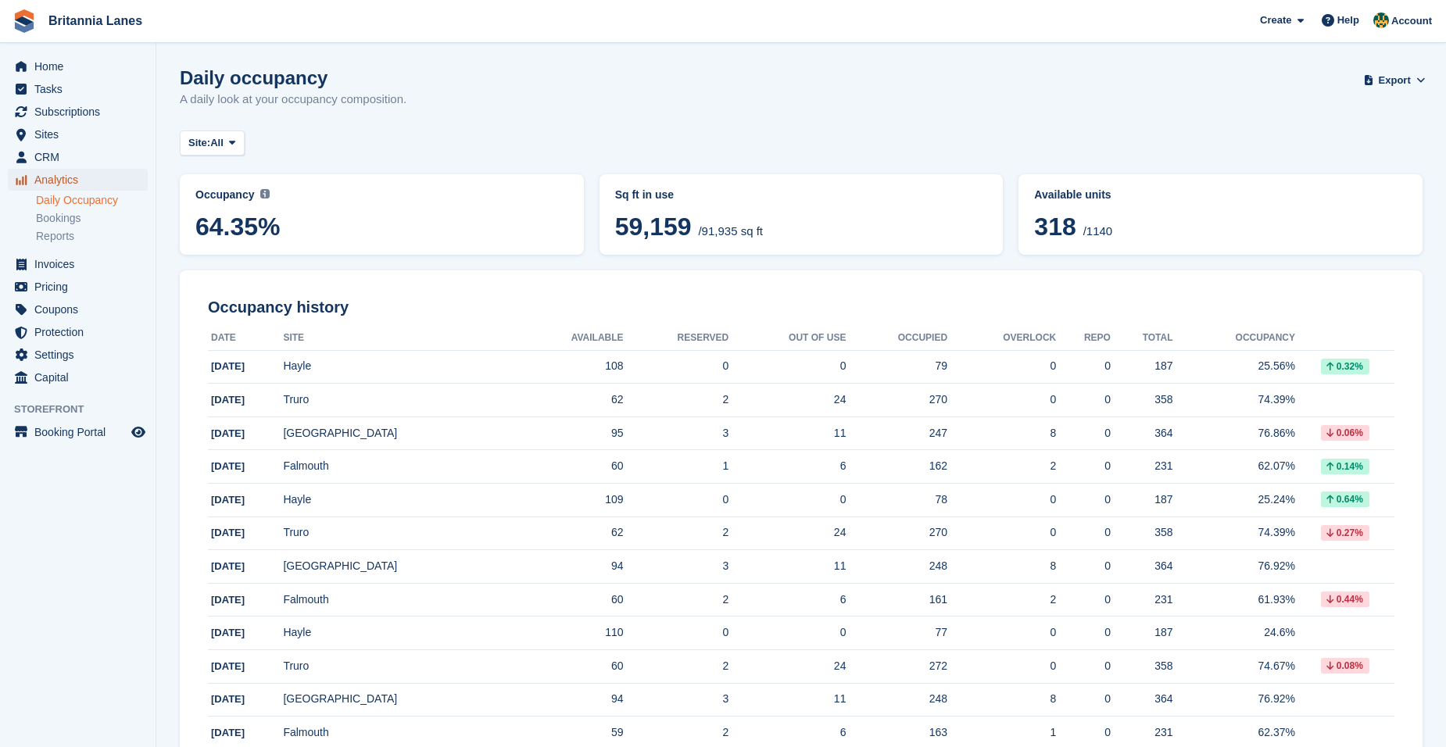
click at [84, 186] on span "Analytics" at bounding box center [81, 180] width 94 height 22
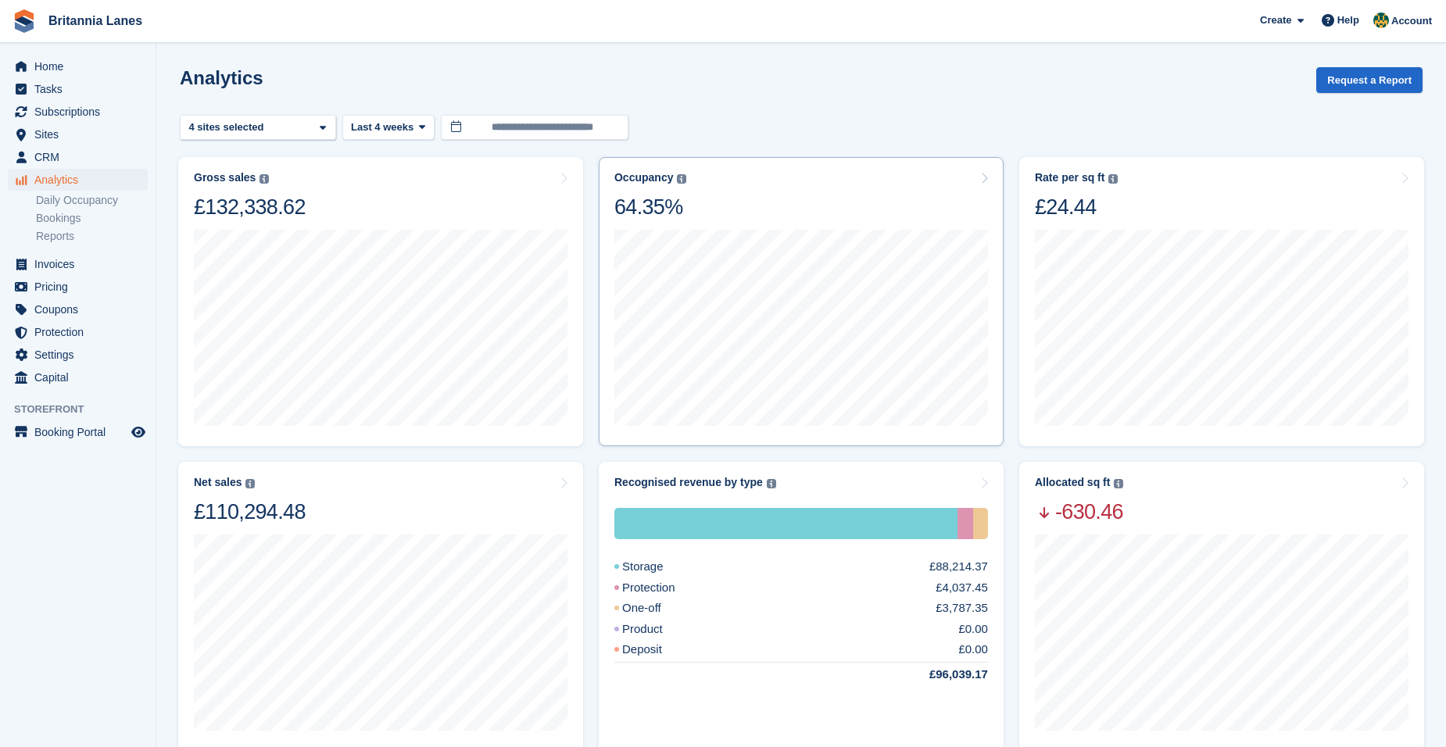
click at [856, 219] on div "Occupancy Percentage of all allocated units in terms of area. Includes units wi…" at bounding box center [801, 195] width 374 height 49
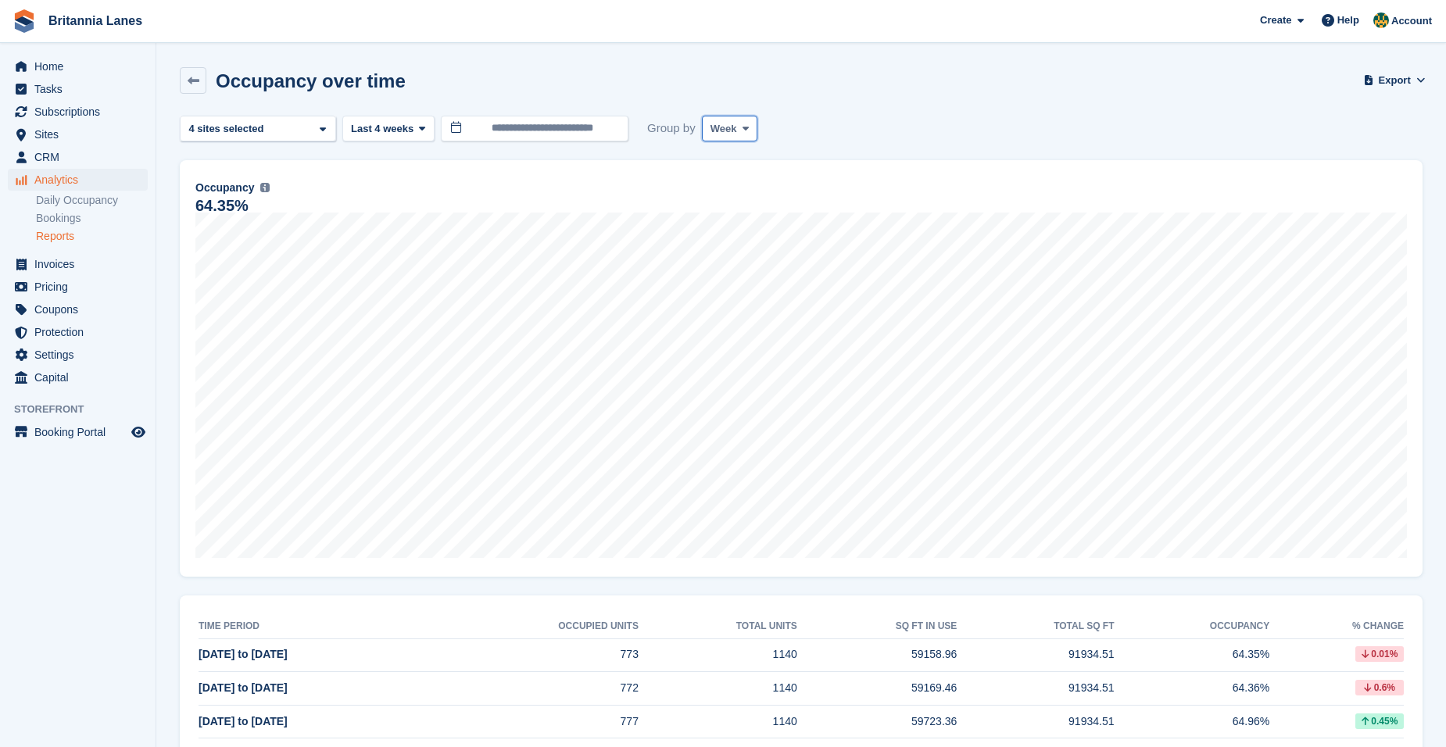
click at [710, 127] on span "Week" at bounding box center [723, 129] width 27 height 16
click at [753, 225] on link "Month" at bounding box center [777, 222] width 136 height 28
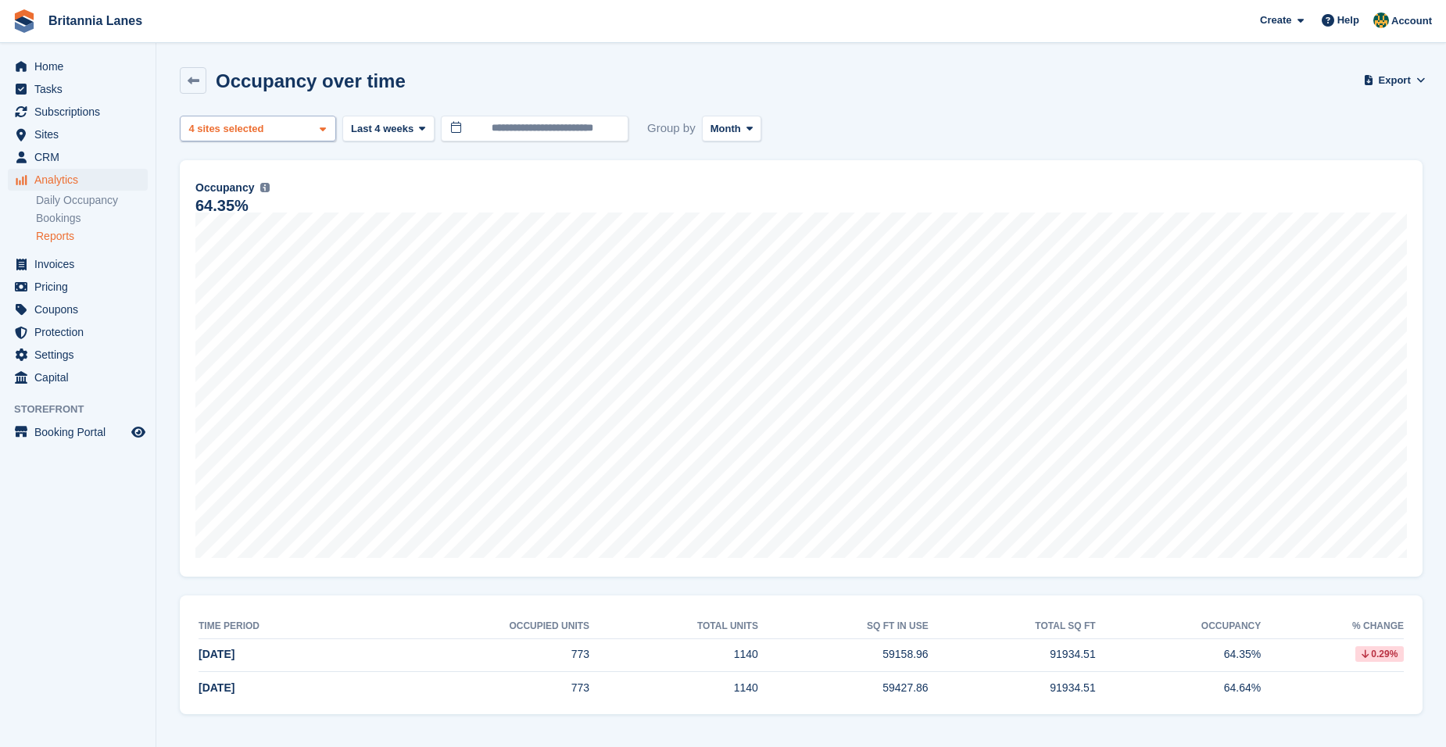
click at [227, 126] on div "4 sites selected" at bounding box center [228, 129] width 84 height 16
click at [243, 224] on div "Falmouth" at bounding box center [258, 228] width 142 height 26
click at [230, 205] on div "Truro" at bounding box center [258, 202] width 142 height 26
click at [227, 230] on div "Falmouth" at bounding box center [258, 228] width 142 height 26
click at [227, 284] on div "Hayle" at bounding box center [258, 297] width 142 height 26
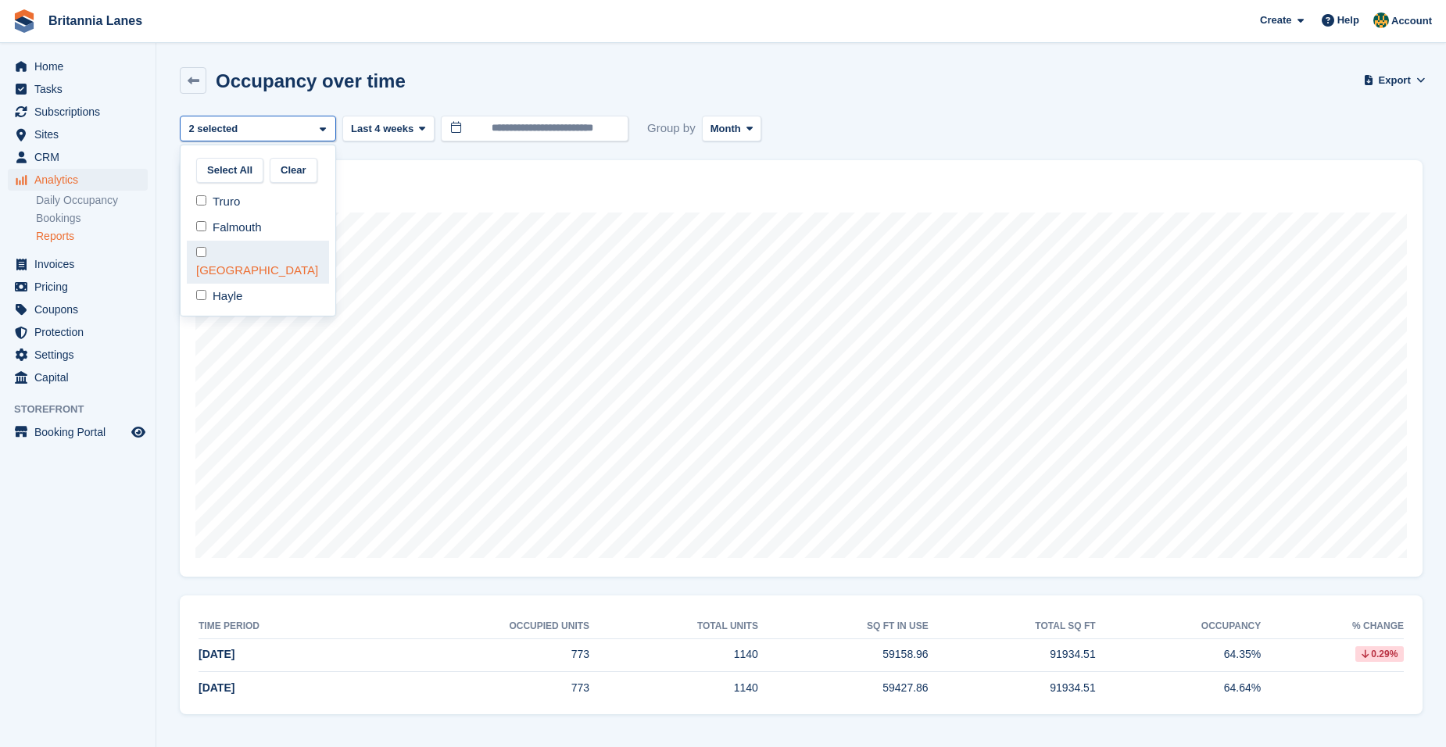
click at [220, 250] on div "[GEOGRAPHIC_DATA]" at bounding box center [258, 262] width 142 height 43
select select "***"
click at [727, 120] on button "Month" at bounding box center [732, 129] width 60 height 26
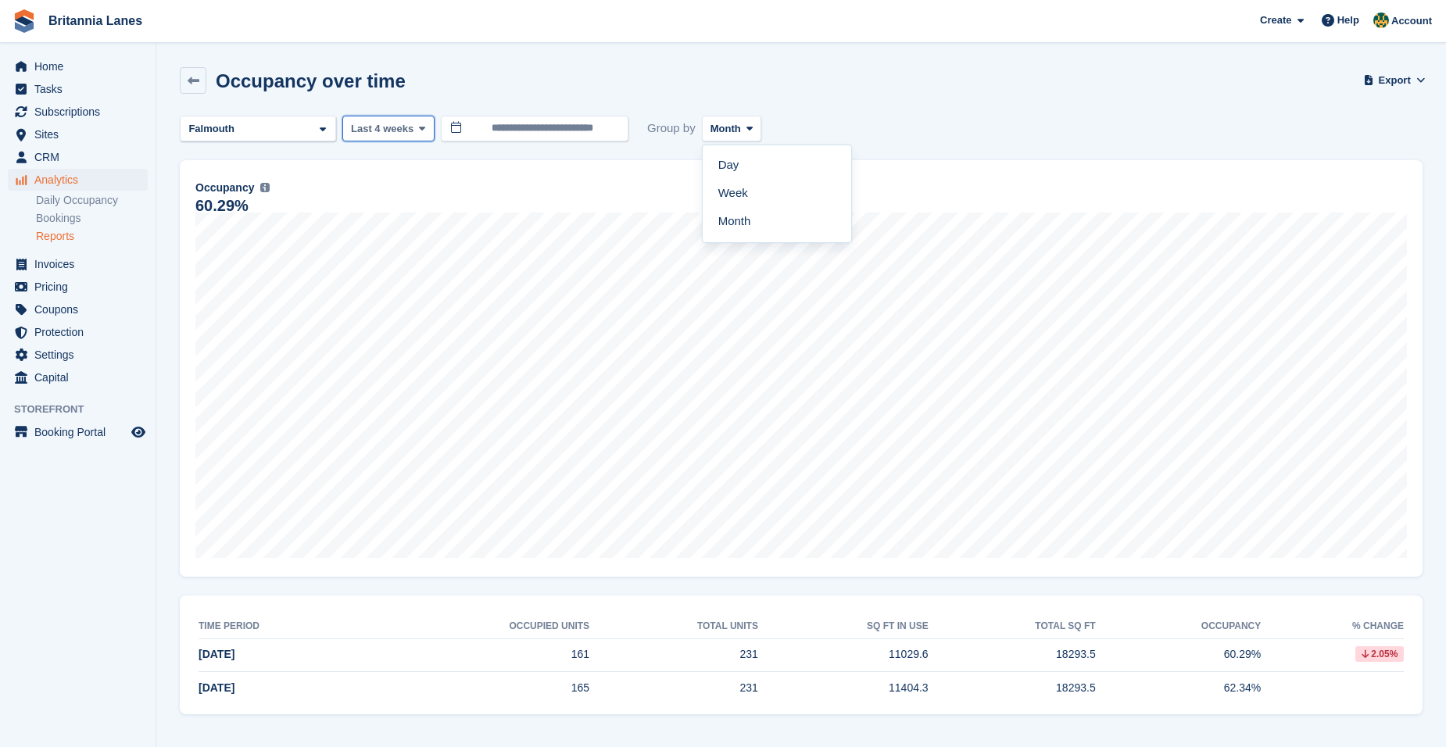
click at [394, 121] on span "Last 4 weeks" at bounding box center [382, 129] width 63 height 16
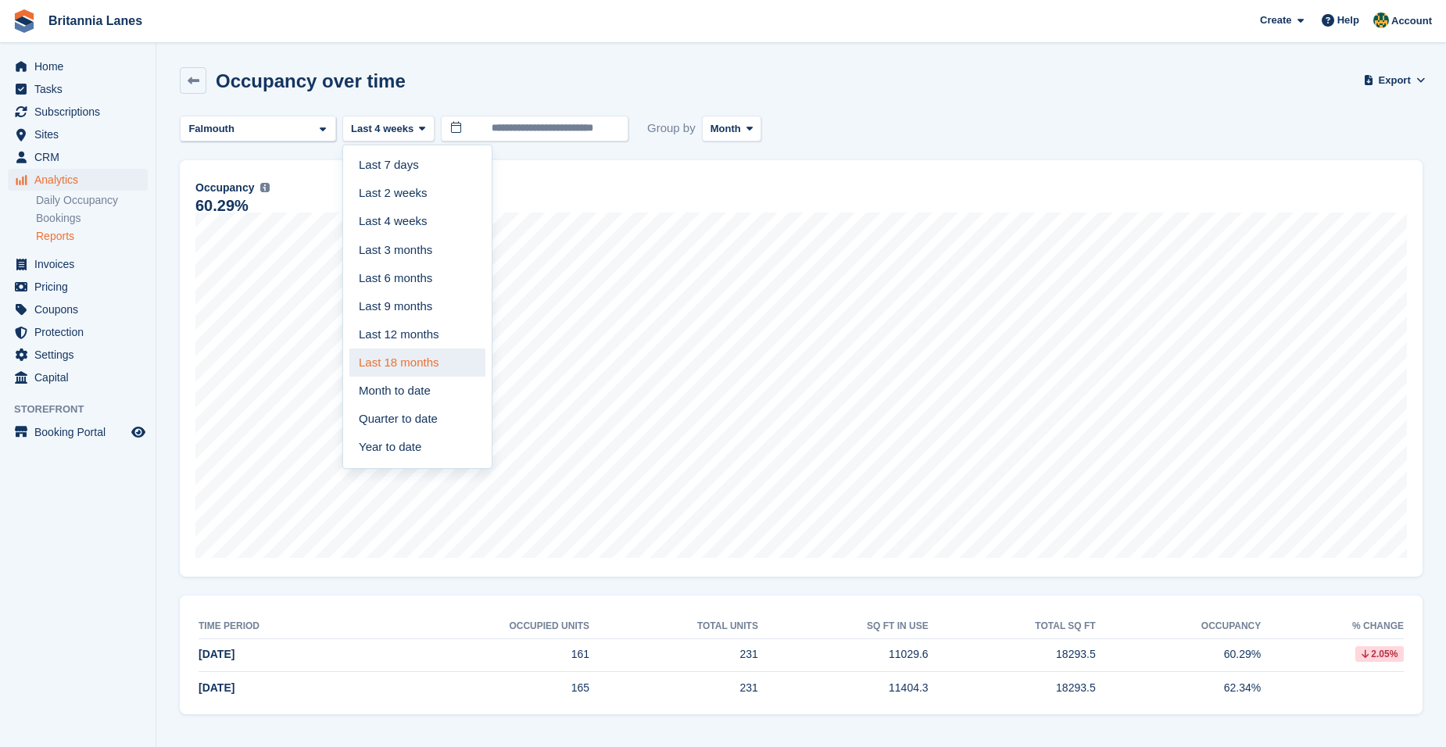
click at [394, 363] on link "Last 18 months" at bounding box center [417, 363] width 136 height 28
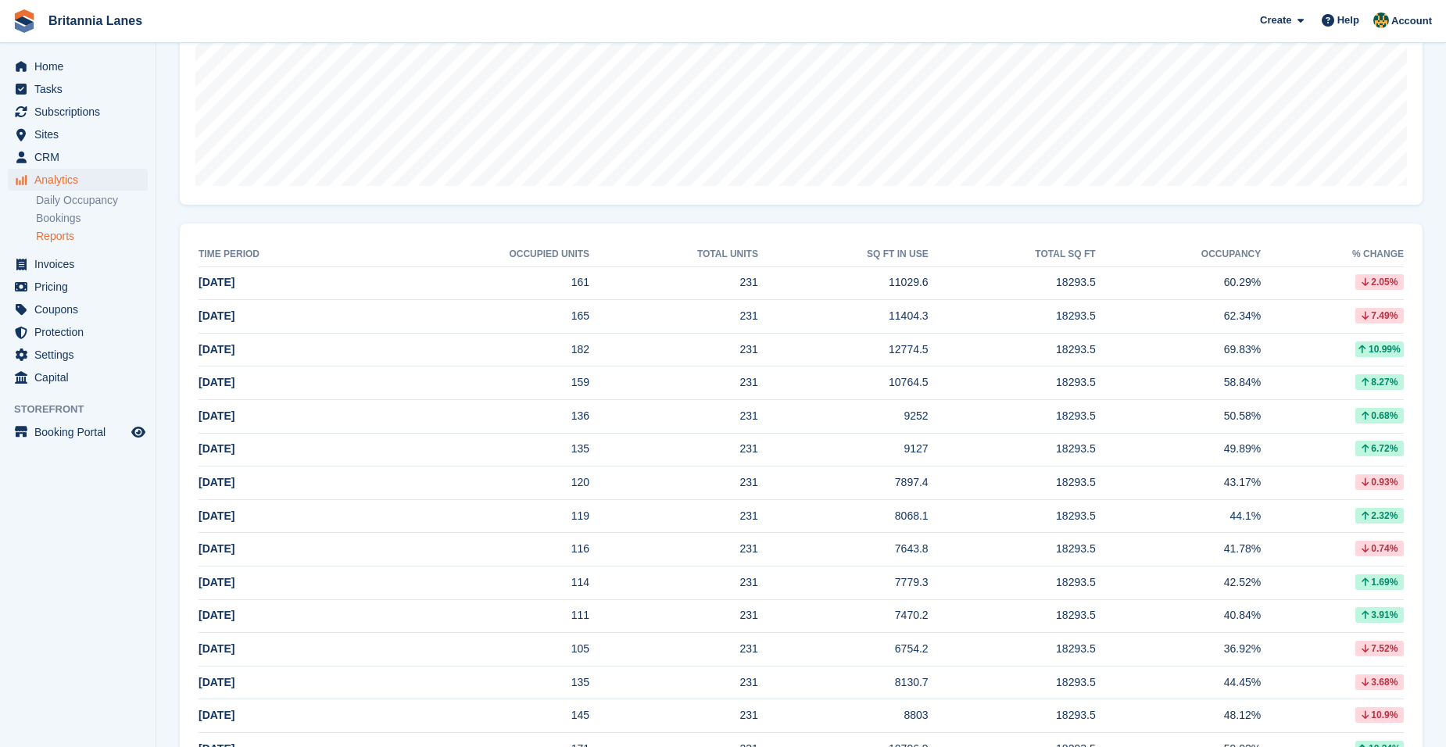
scroll to position [532, 0]
